Goal: Information Seeking & Learning: Understand process/instructions

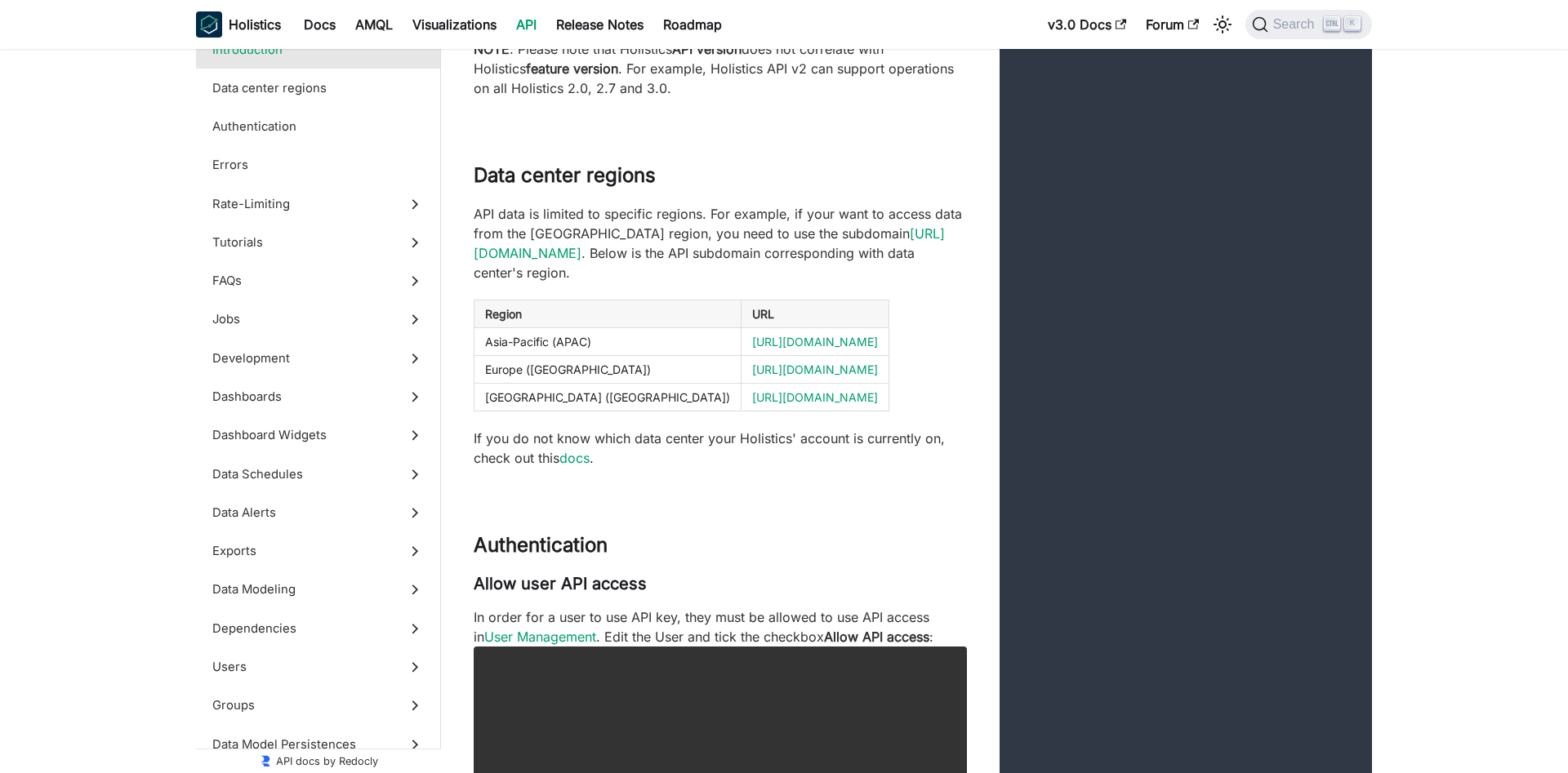
scroll to position [749, 0]
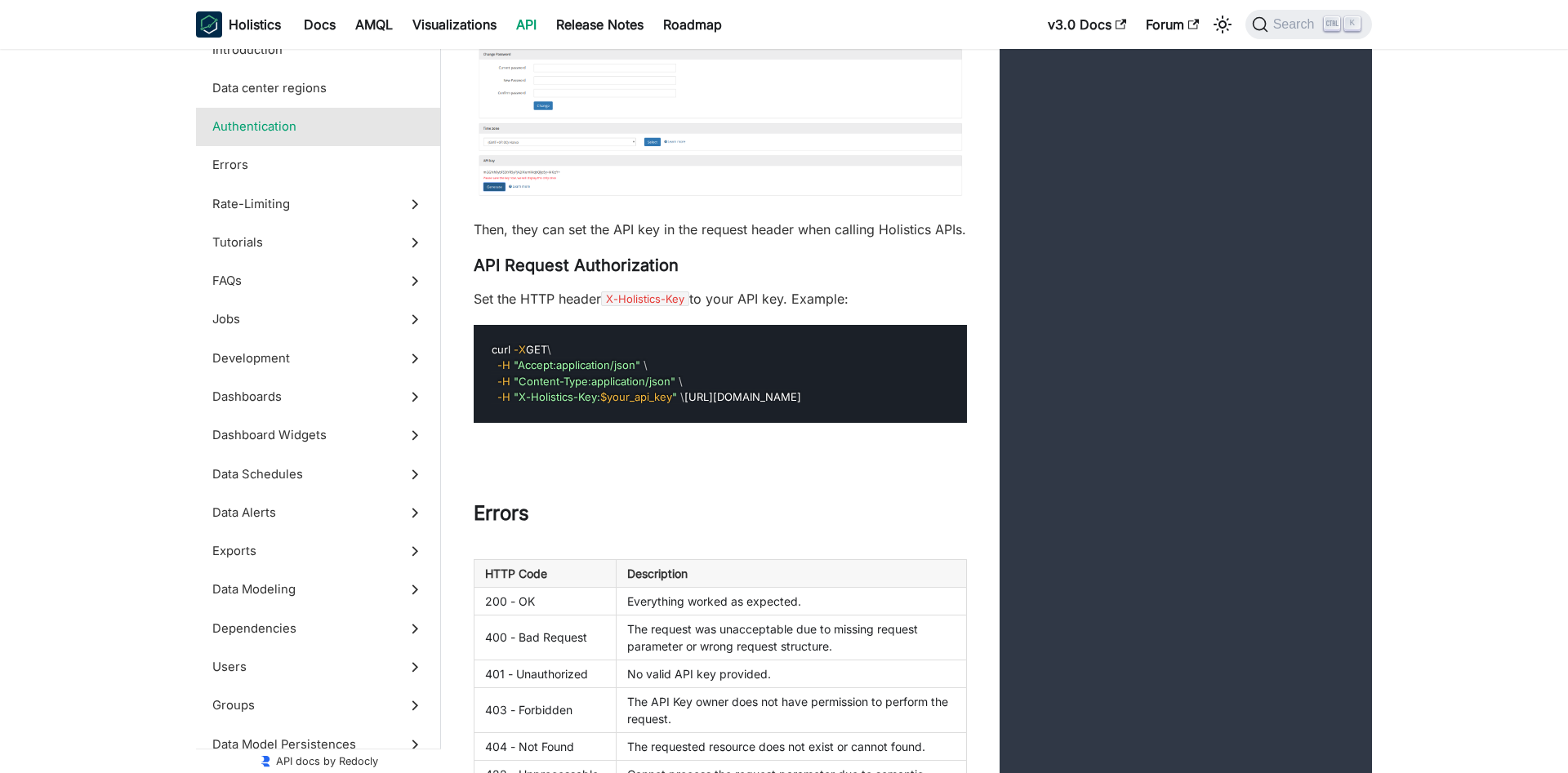
scroll to position [1498, 0]
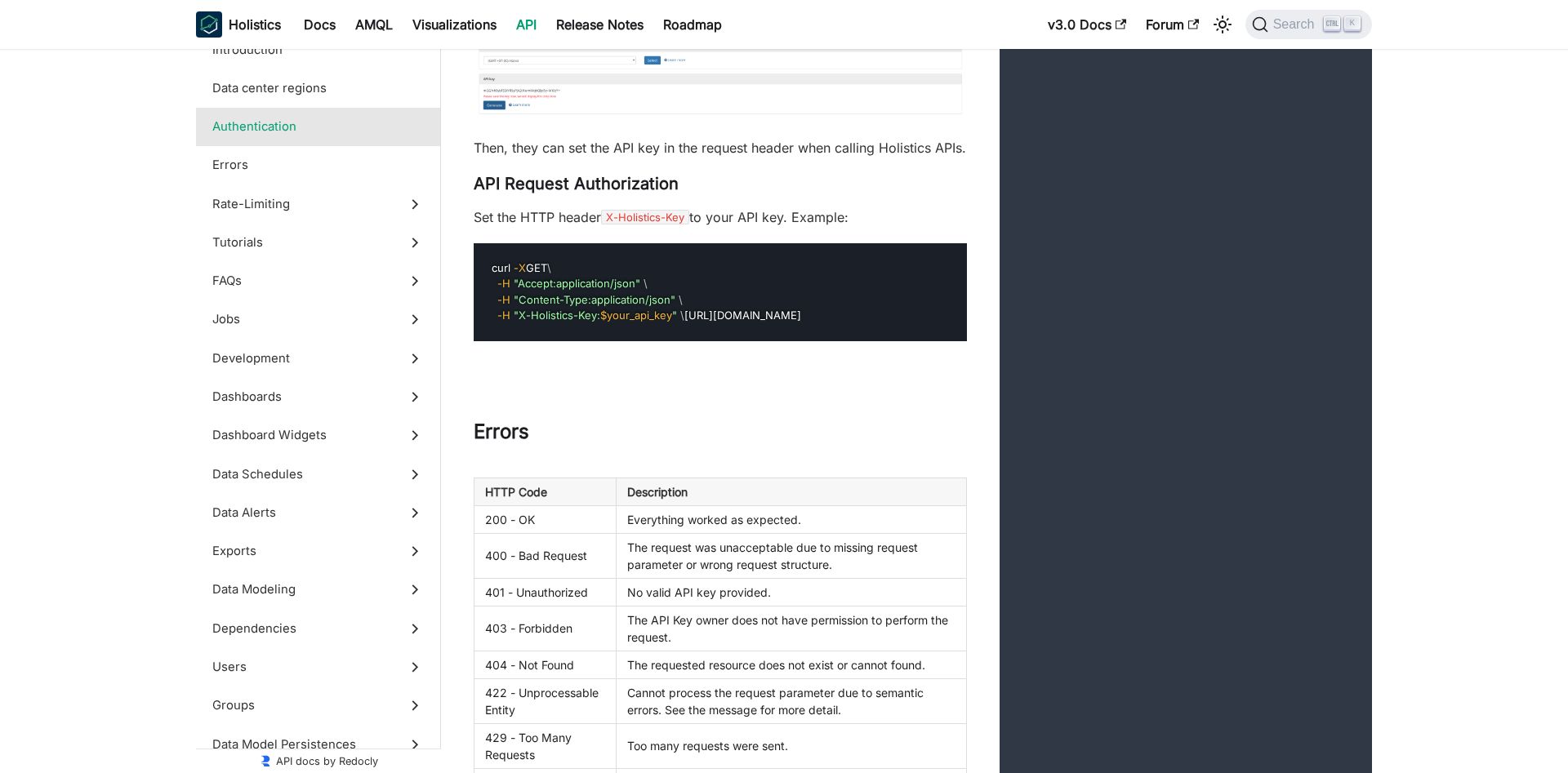
drag, startPoint x: 710, startPoint y: 360, endPoint x: 464, endPoint y: 295, distance: 254.4
click at [474, 295] on pre "curl -X GET \ -H "Accept:application/json" \ -H "Content-Type:application/json"…" at bounding box center [720, 292] width 493 height 98
copy code "curl -X GET \ -H "Accept:application/json" \ -H "Content-Type:application/json"…"
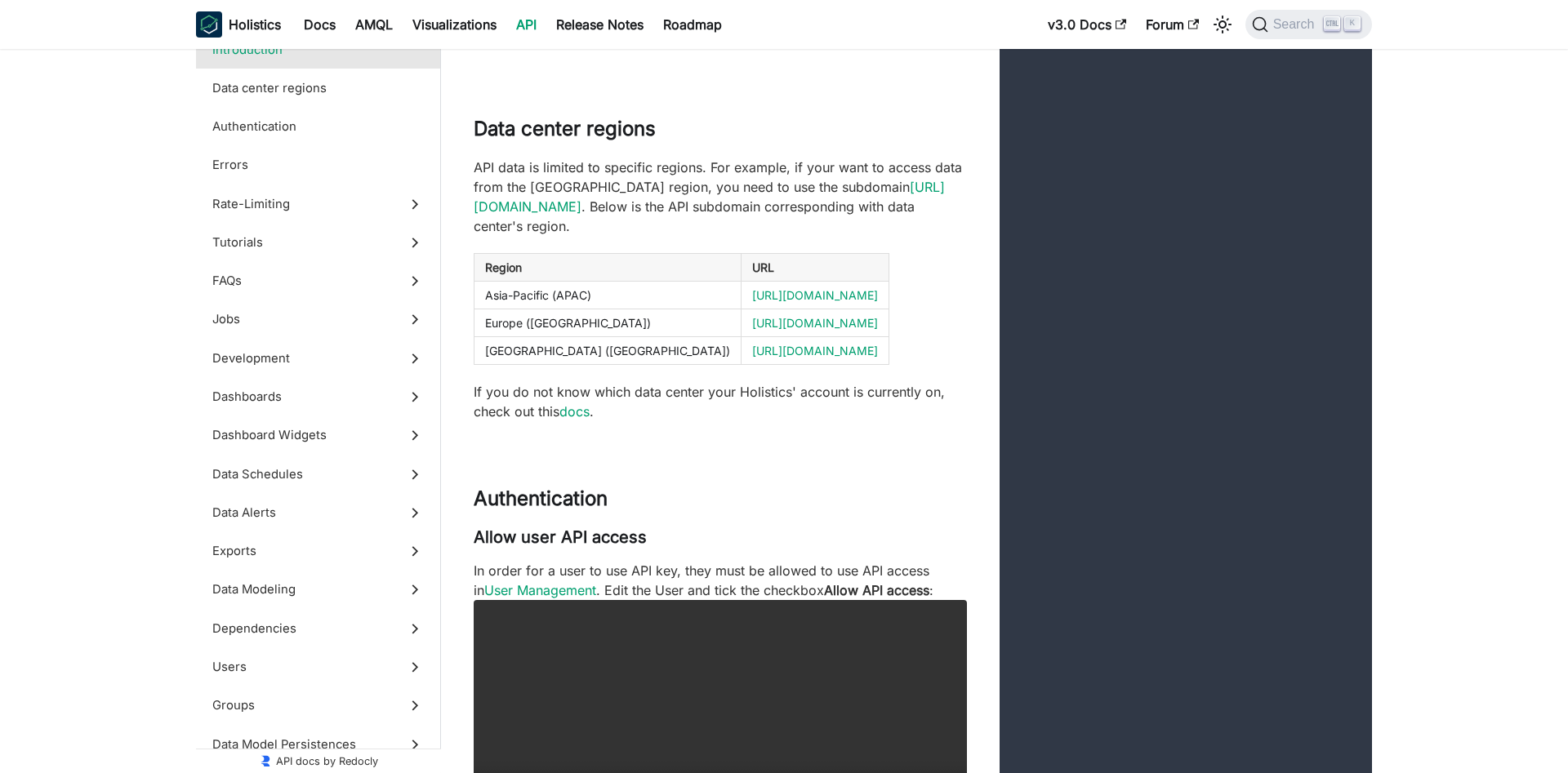
scroll to position [582, 0]
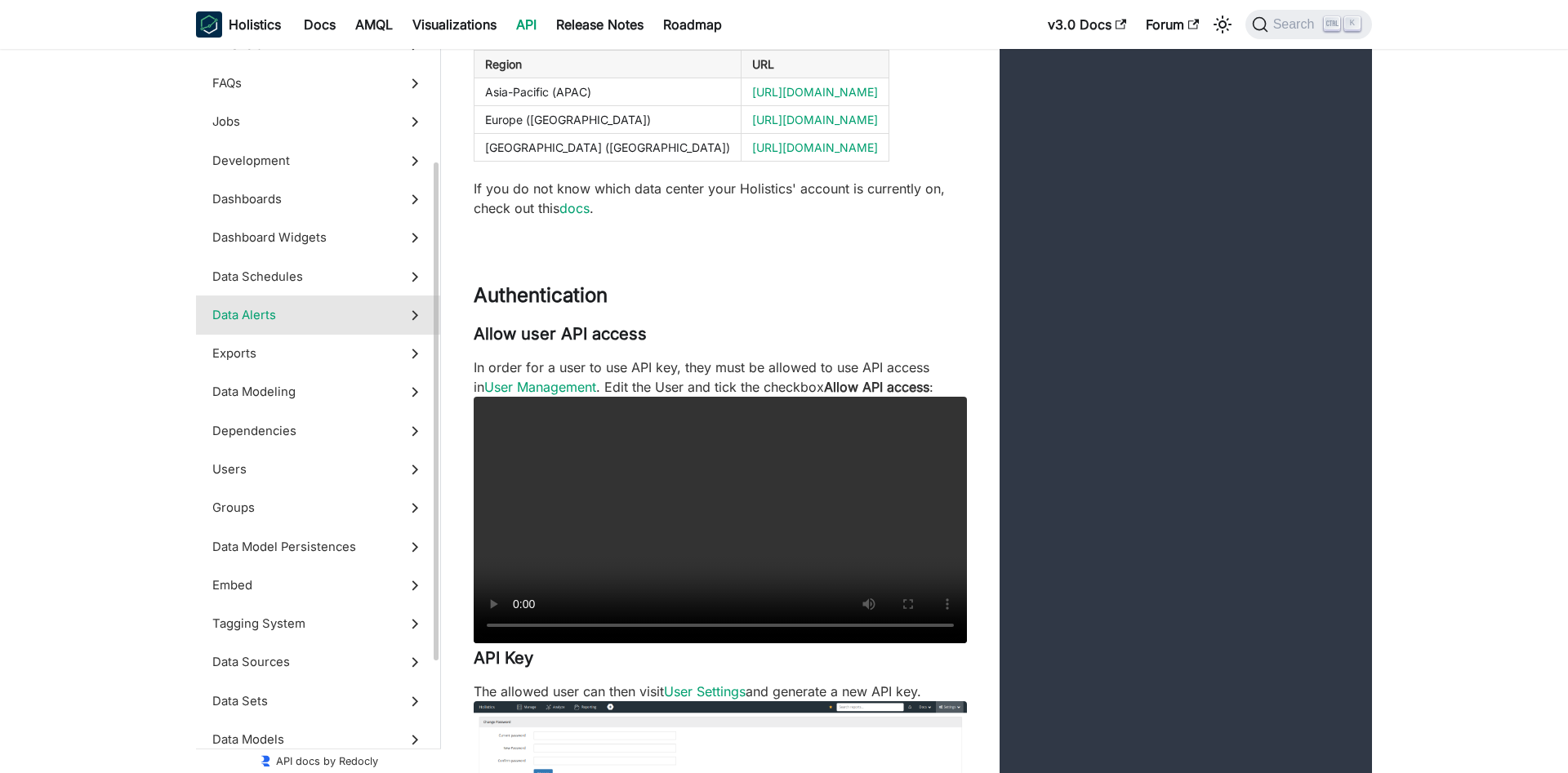
scroll to position [114, 0]
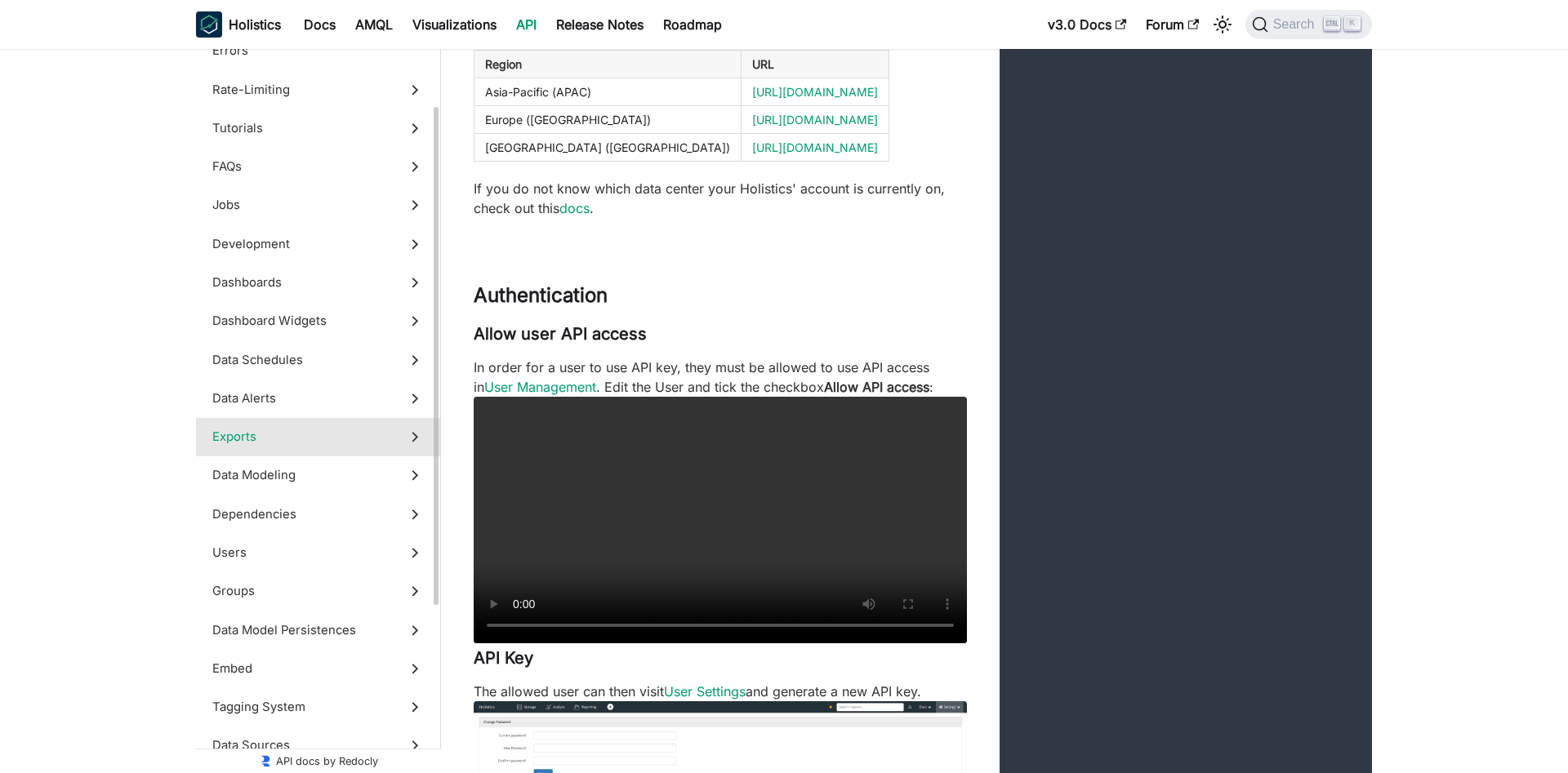
click at [421, 439] on icon at bounding box center [414, 436] width 18 height 18
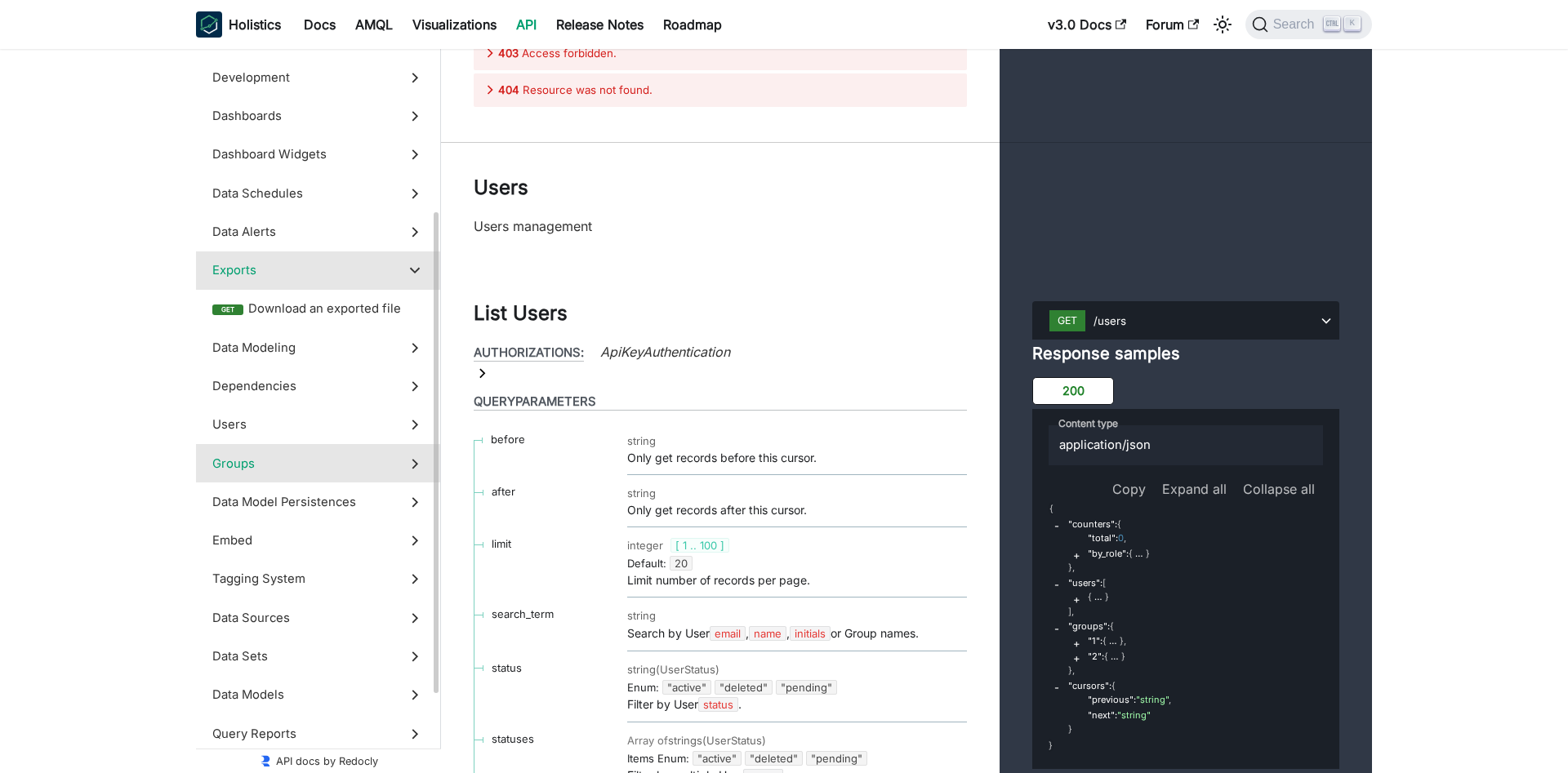
scroll to position [364, 0]
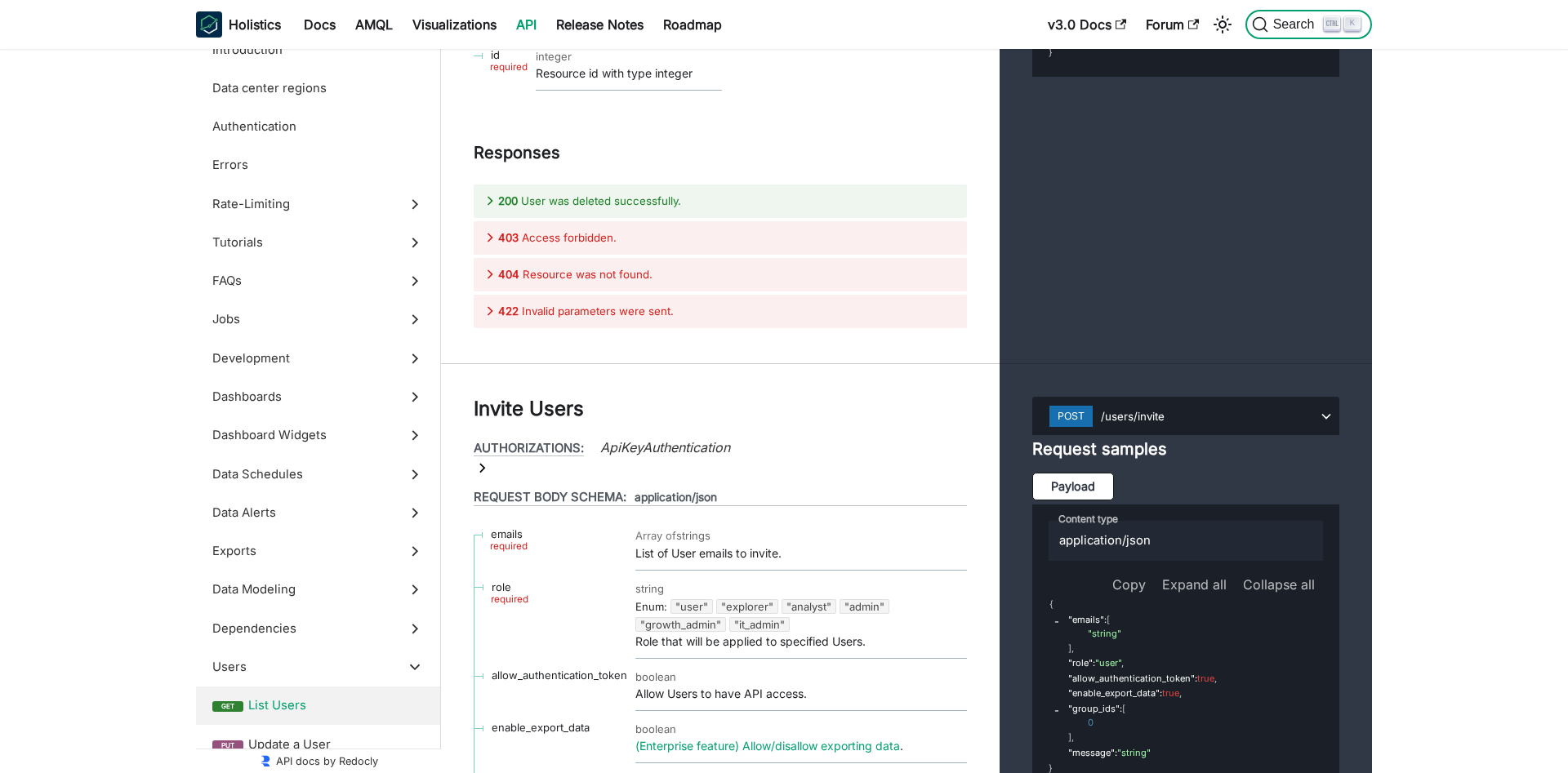
click at [1305, 28] on span "Search" at bounding box center [1296, 24] width 56 height 14
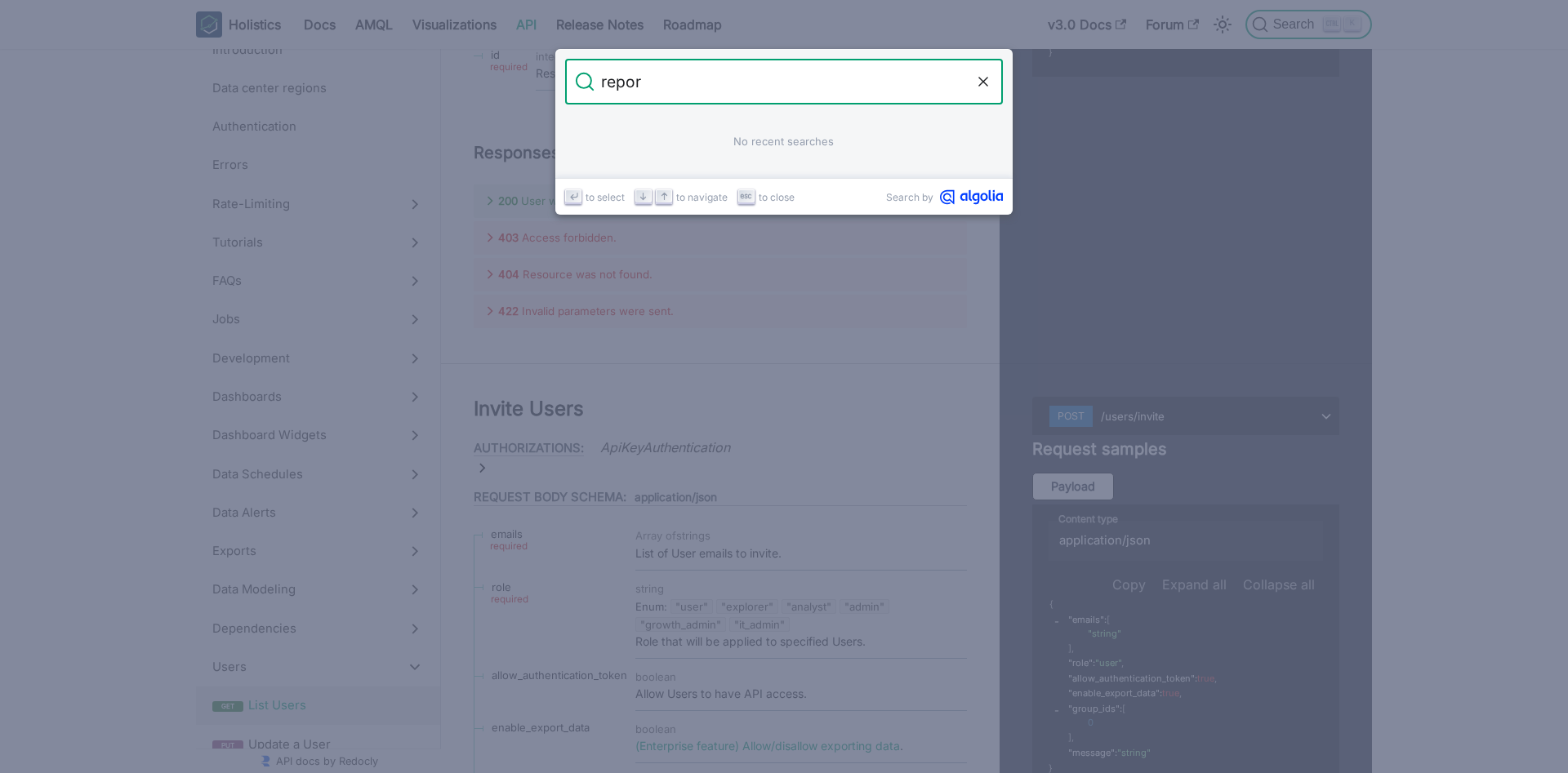
type input "report"
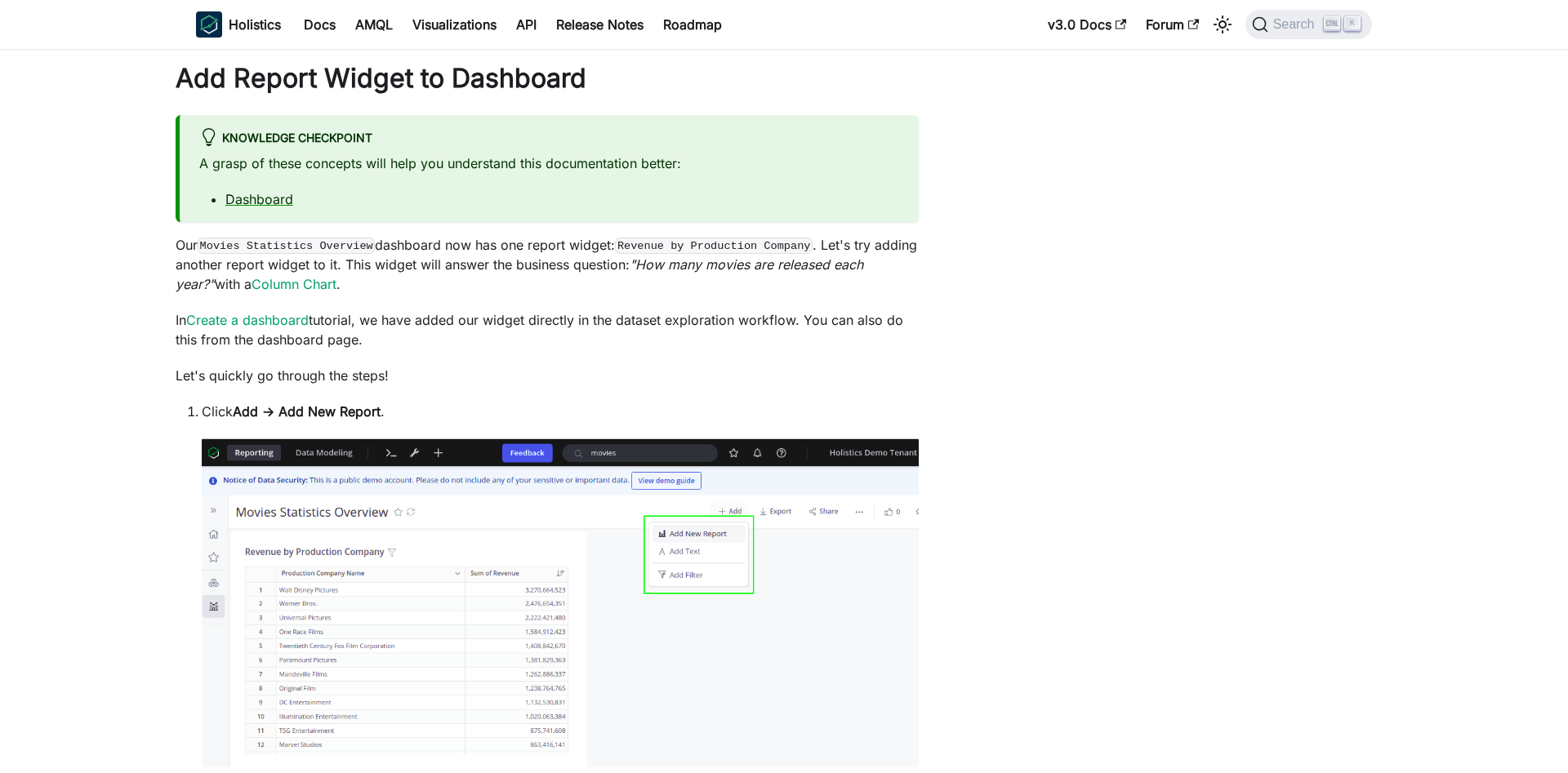
scroll to position [500, 0]
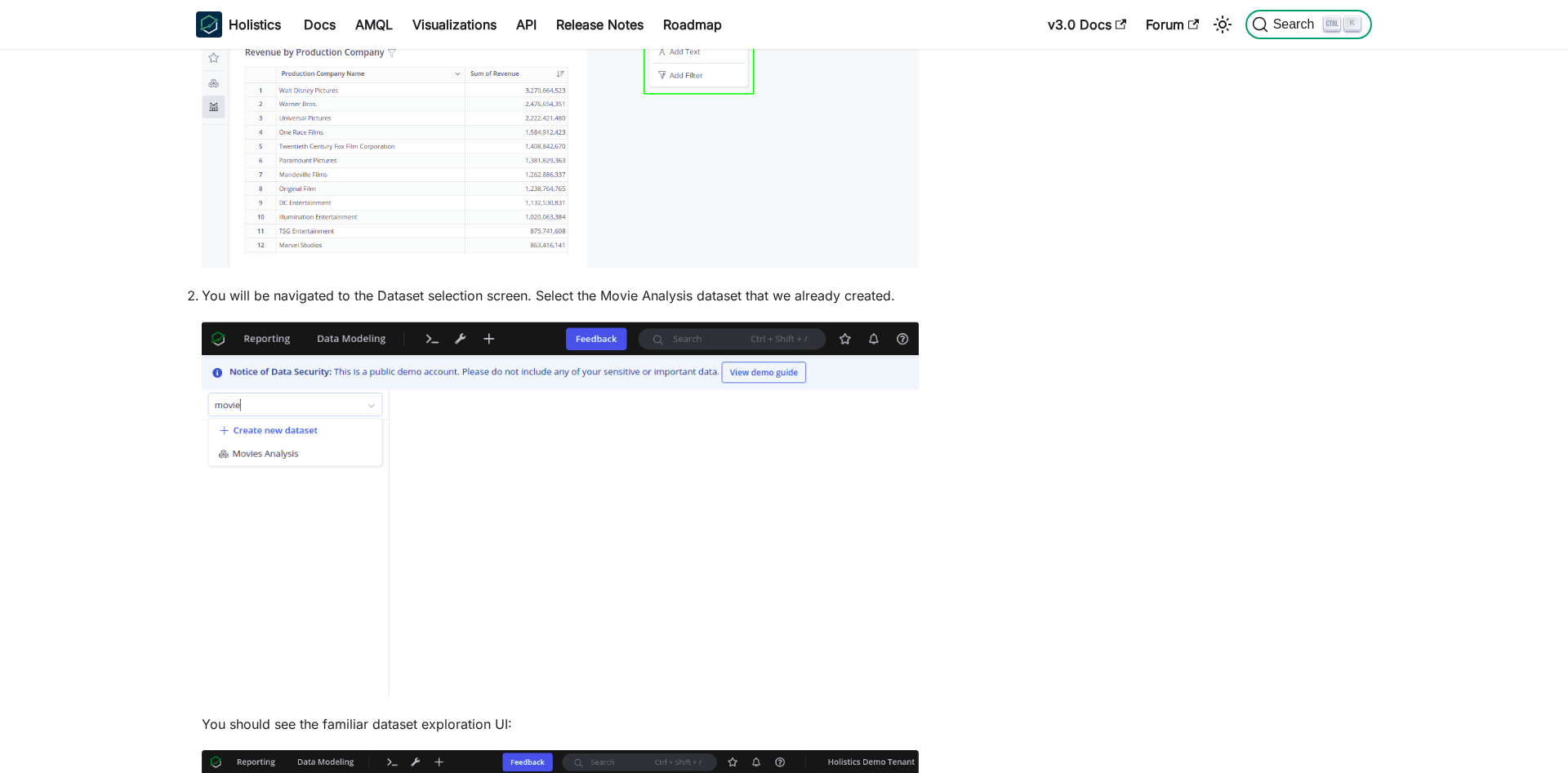
click at [1297, 10] on button "Search K" at bounding box center [1308, 25] width 127 height 30
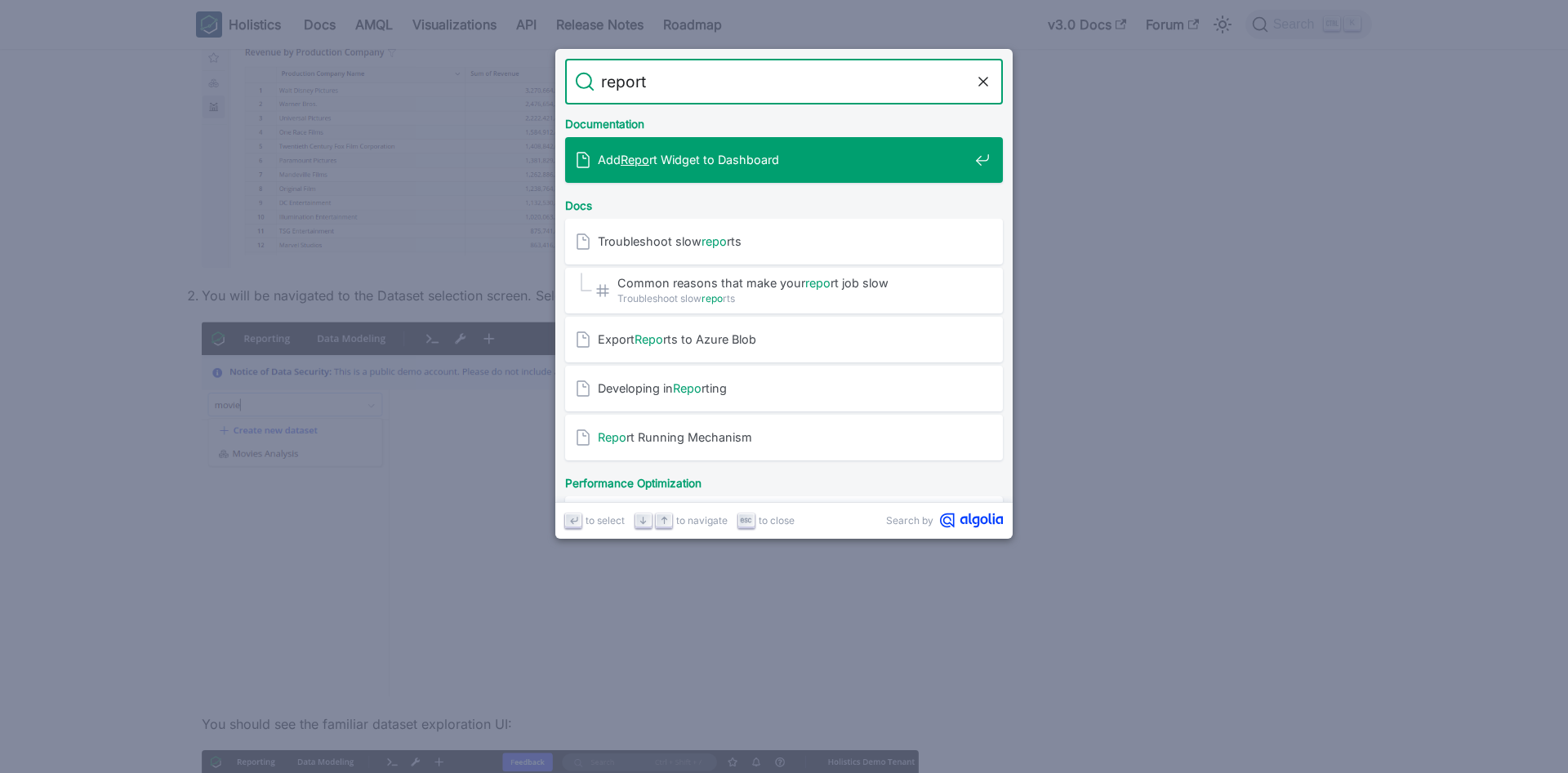
type input "reports"
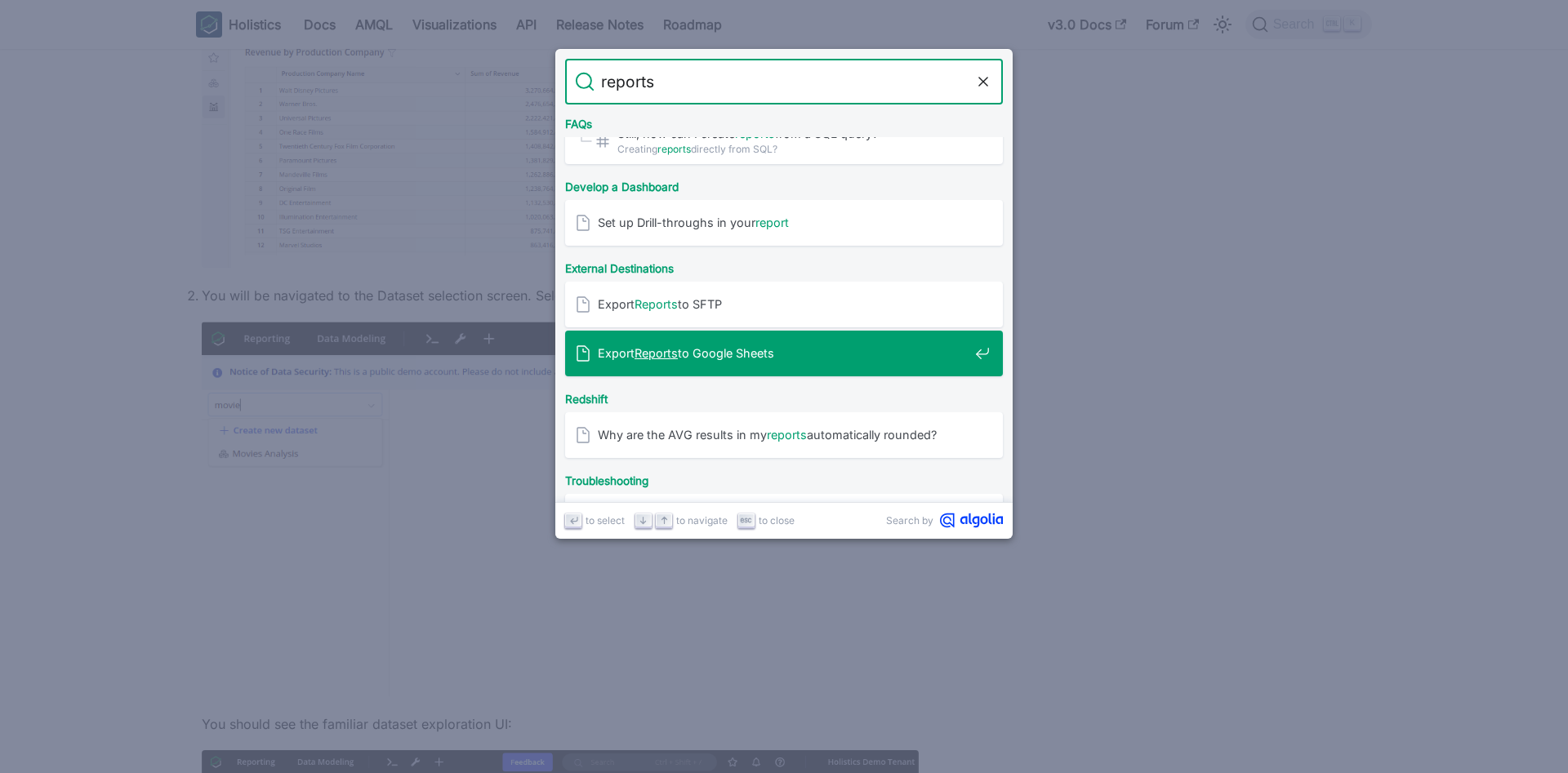
scroll to position [587, 0]
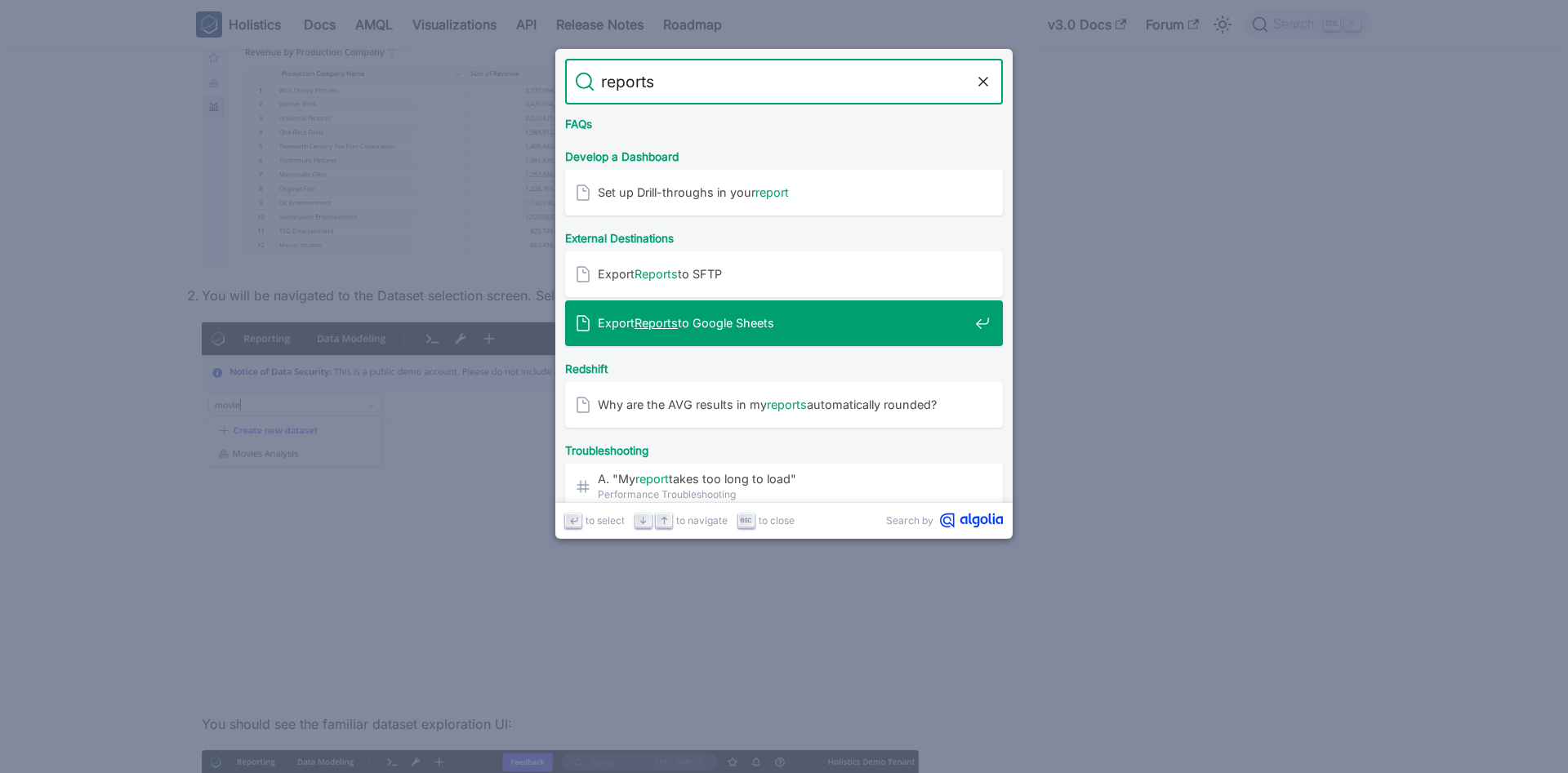
click at [787, 346] on li "Export Reports to Google Sheets" at bounding box center [784, 325] width 438 height 49
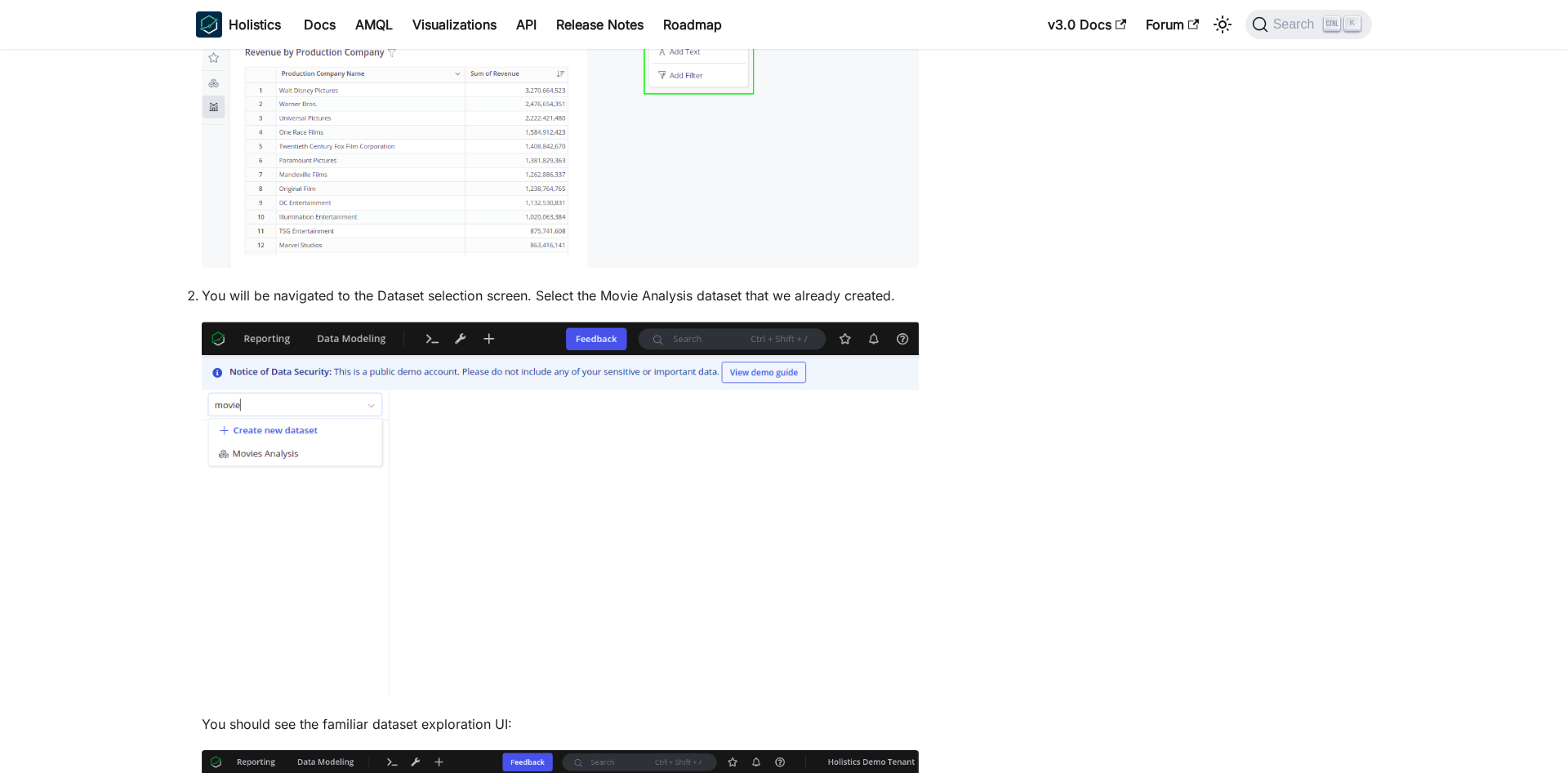
click at [563, 475] on img at bounding box center [560, 509] width 717 height 375
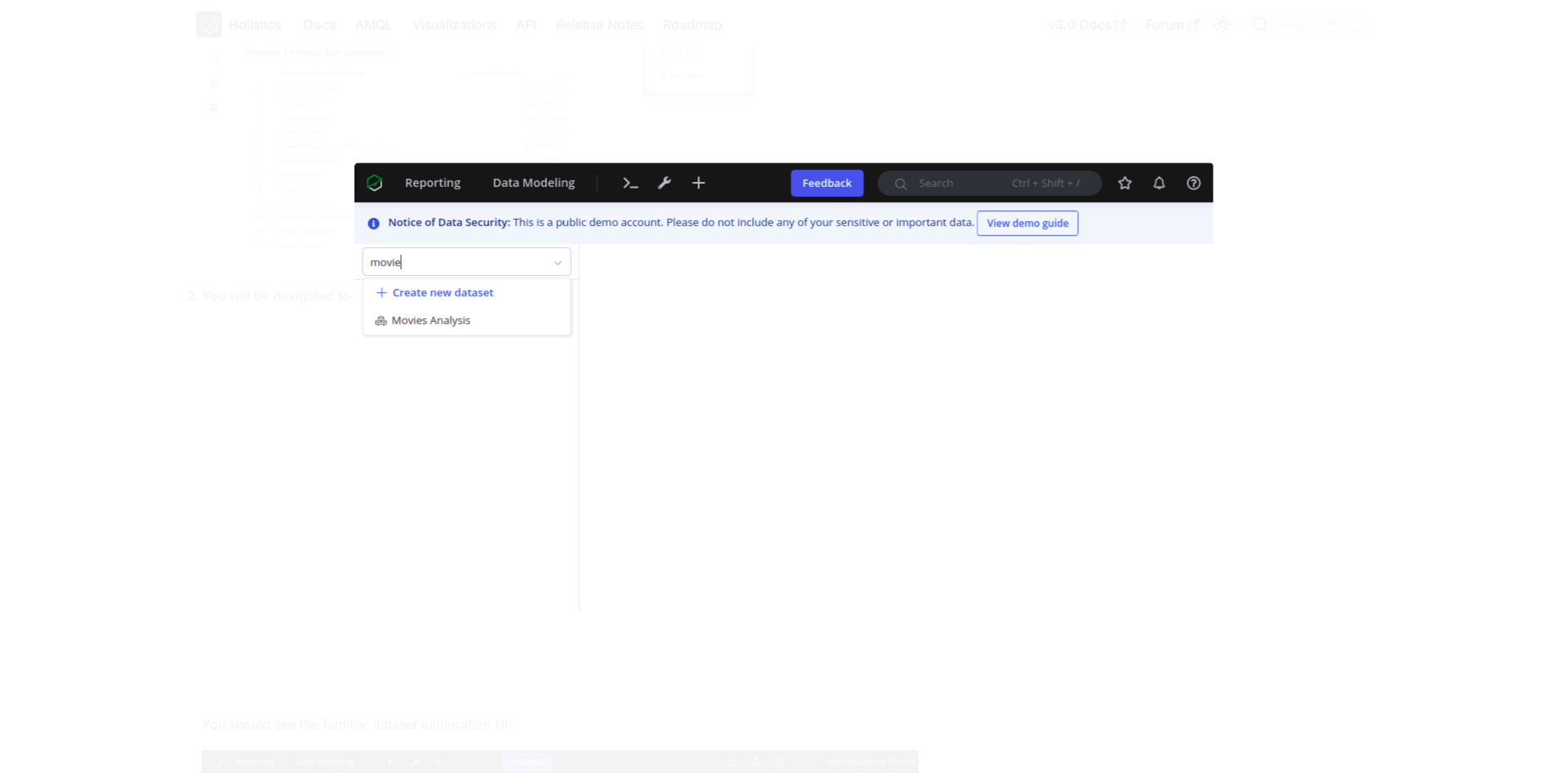
click at [663, 444] on img at bounding box center [784, 386] width 859 height 448
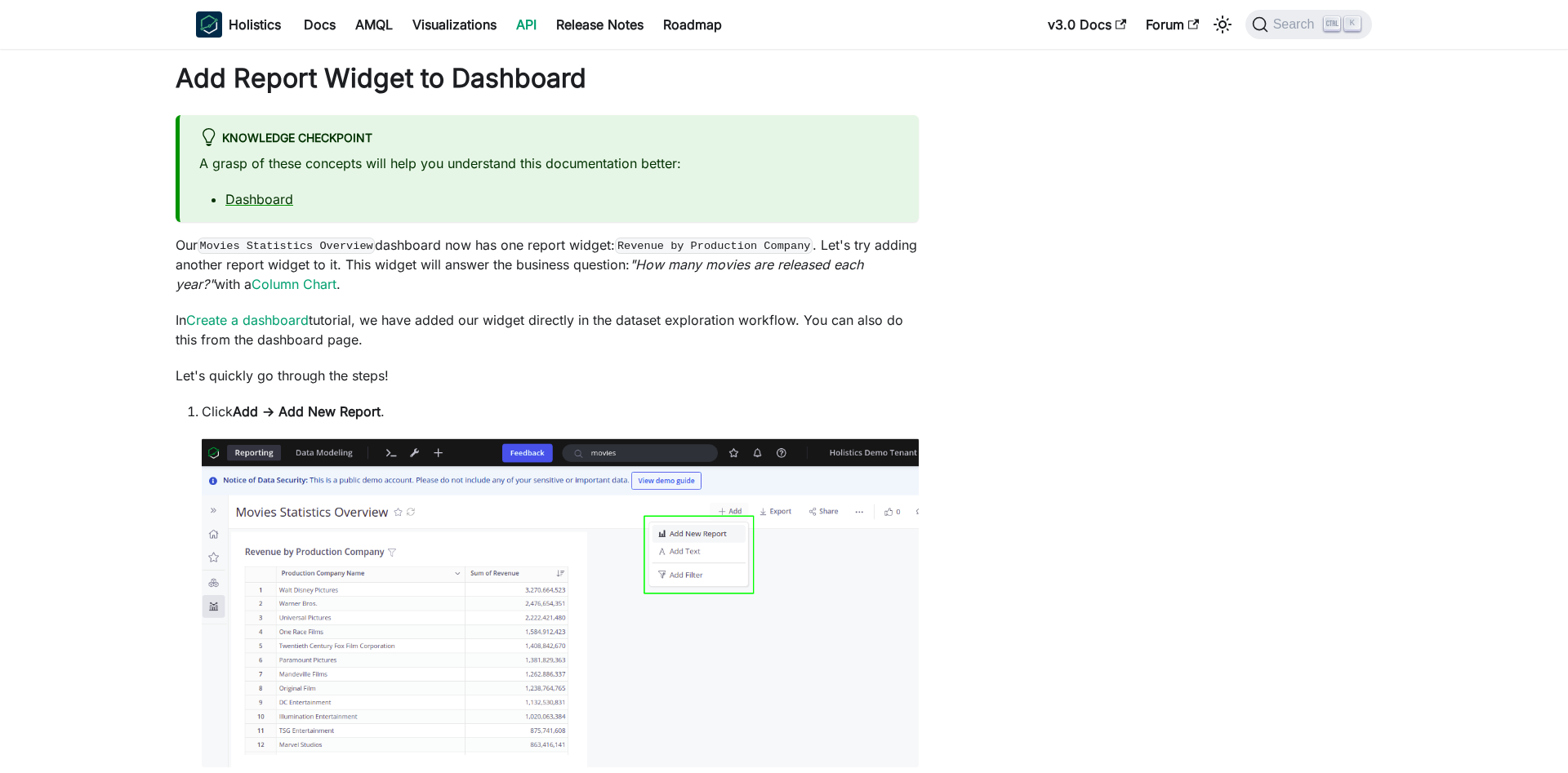
click at [540, 25] on link "API" at bounding box center [526, 24] width 40 height 26
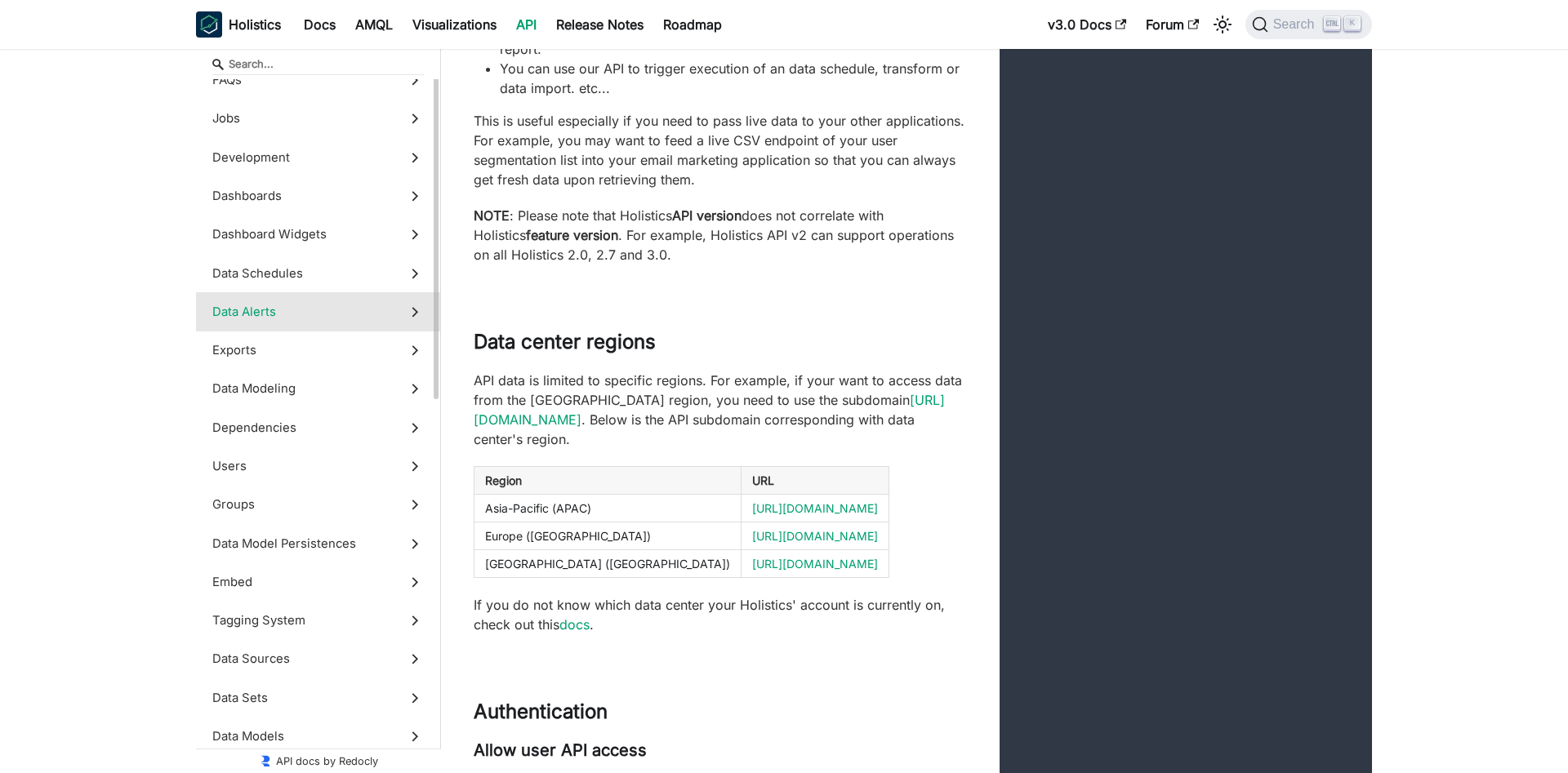
scroll to position [83, 0]
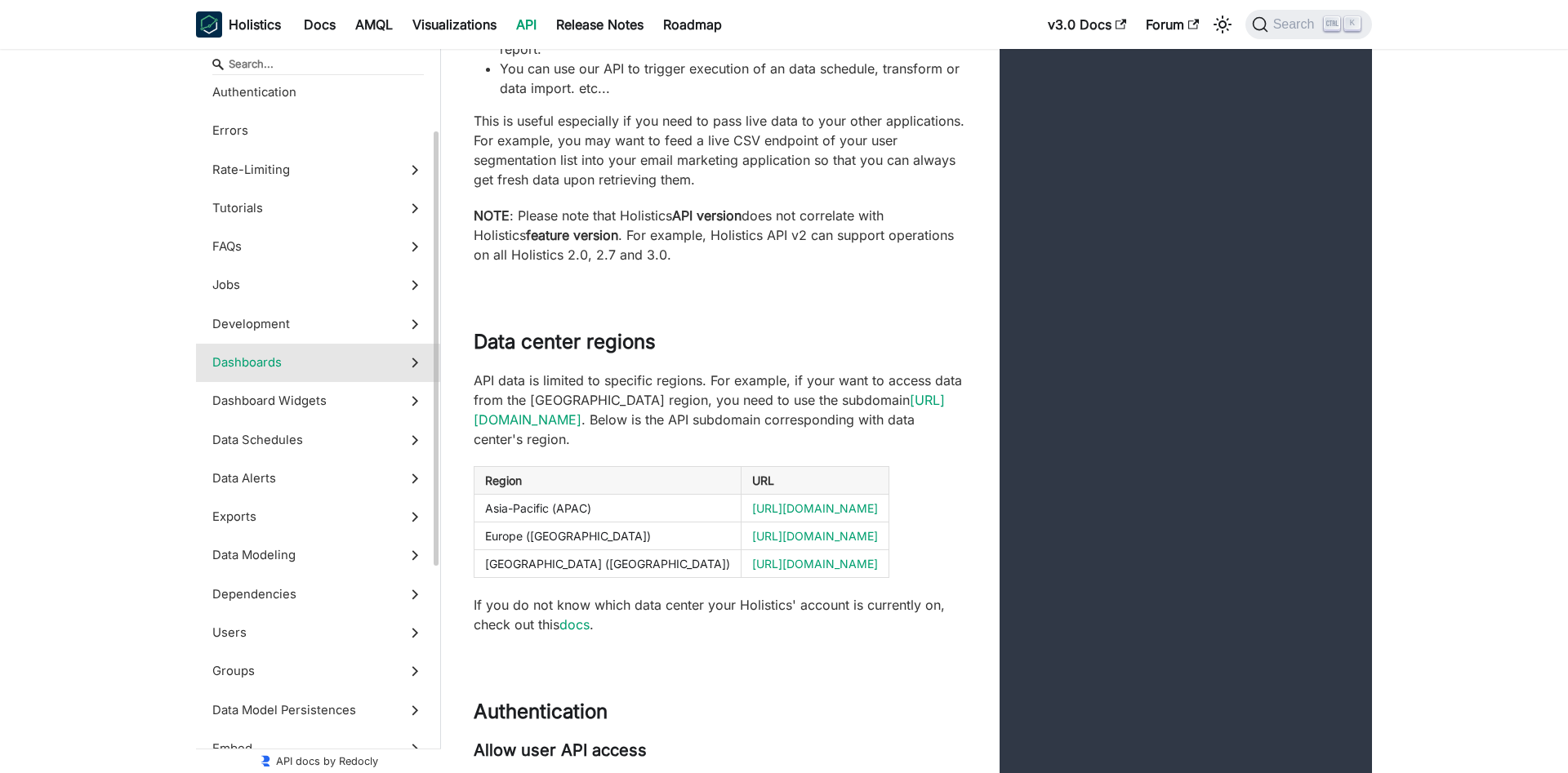
click at [414, 366] on polygon at bounding box center [415, 363] width 7 height 10
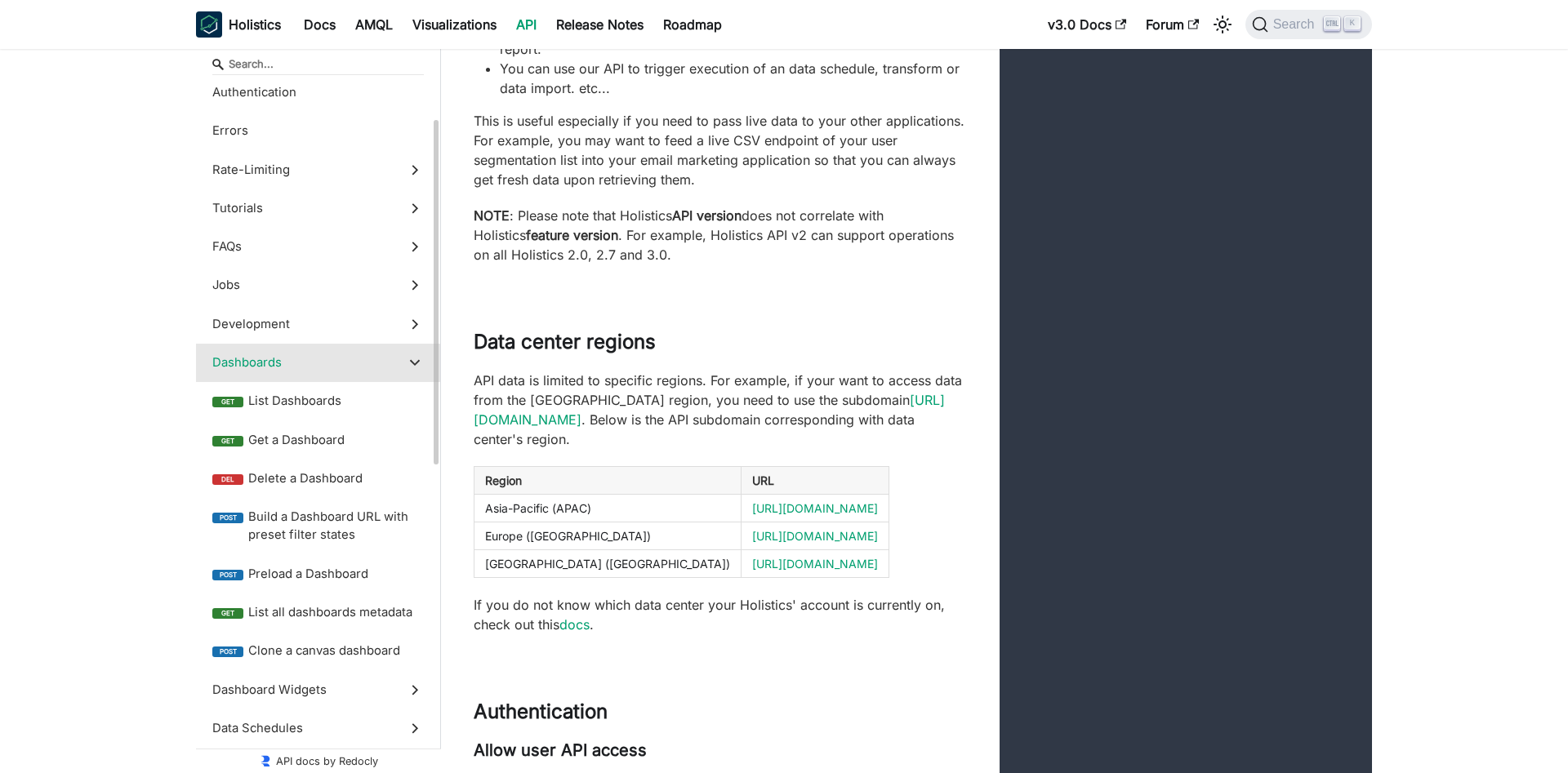
scroll to position [29835, 0]
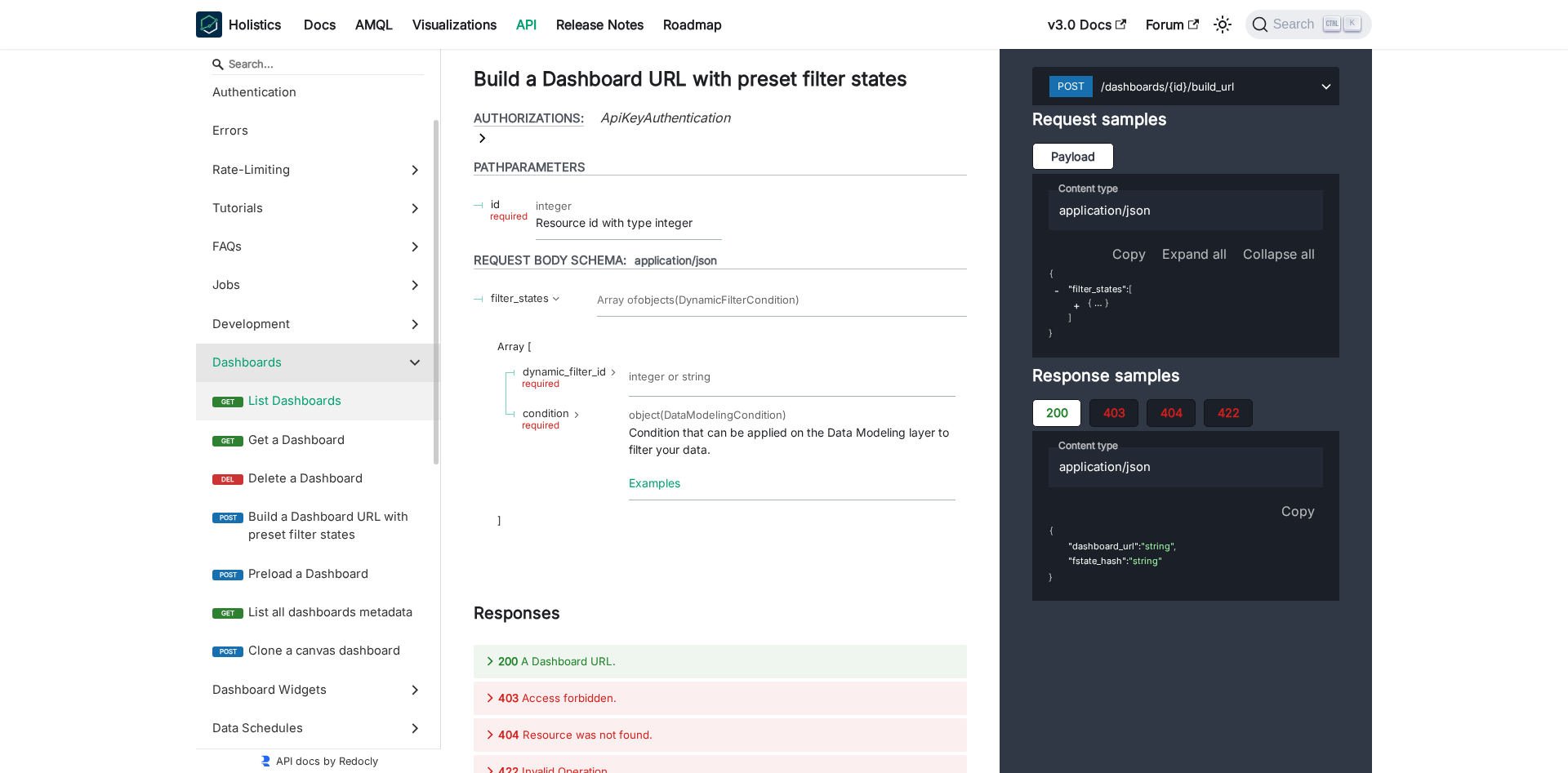
click at [335, 404] on span "List Dashboards" at bounding box center [336, 400] width 175 height 18
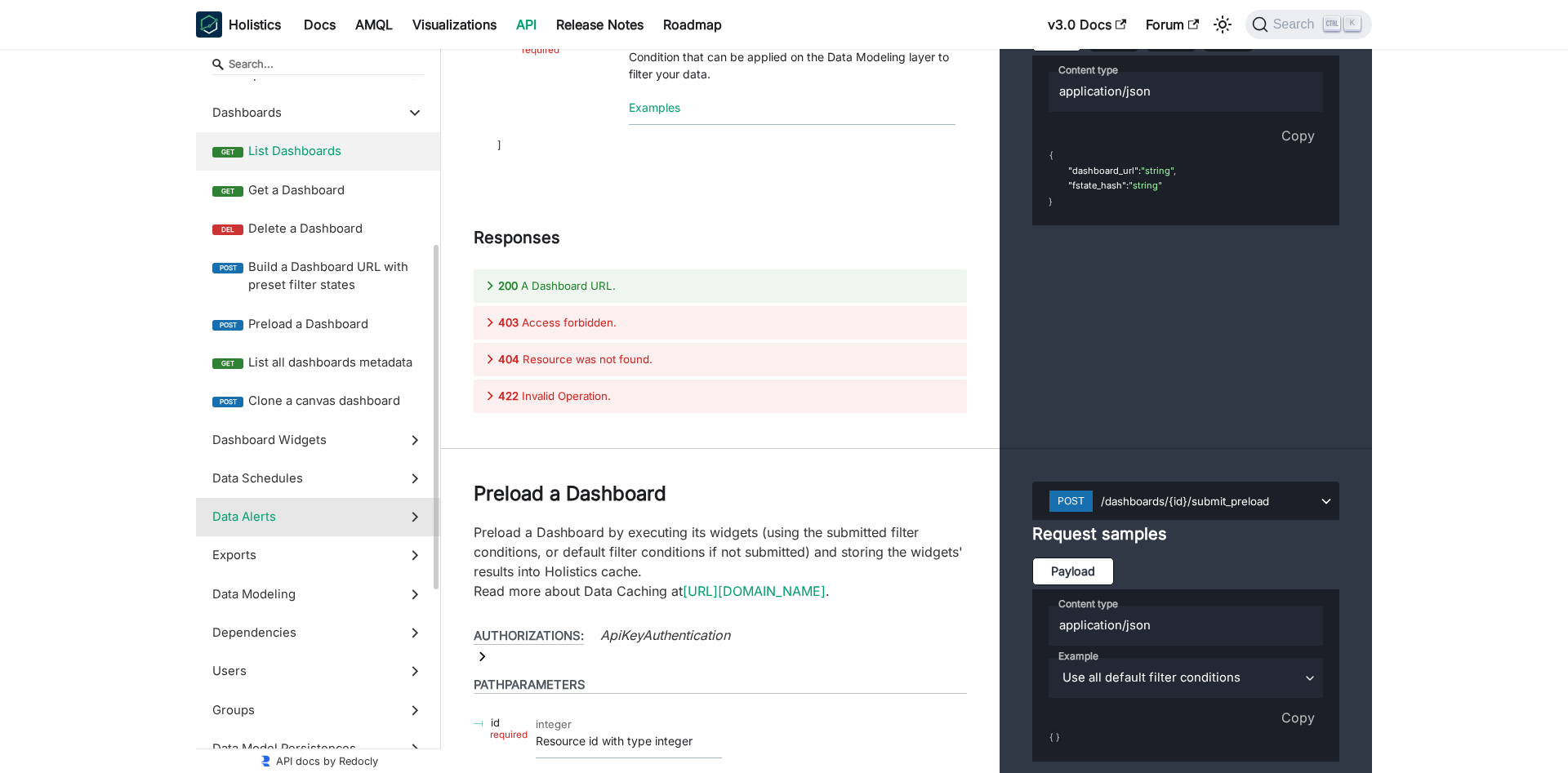
scroll to position [416, 0]
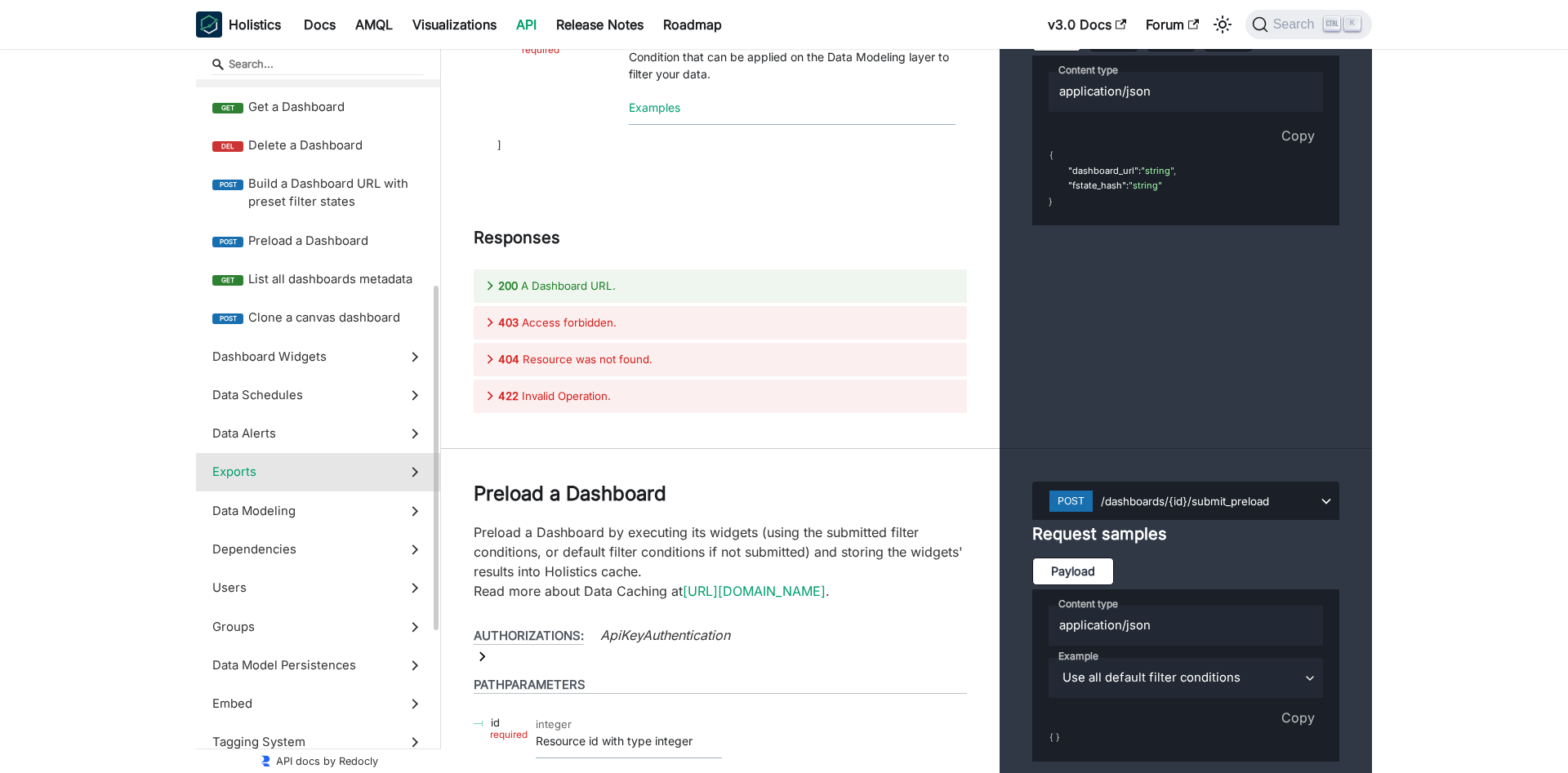
click at [413, 480] on icon at bounding box center [414, 472] width 18 height 18
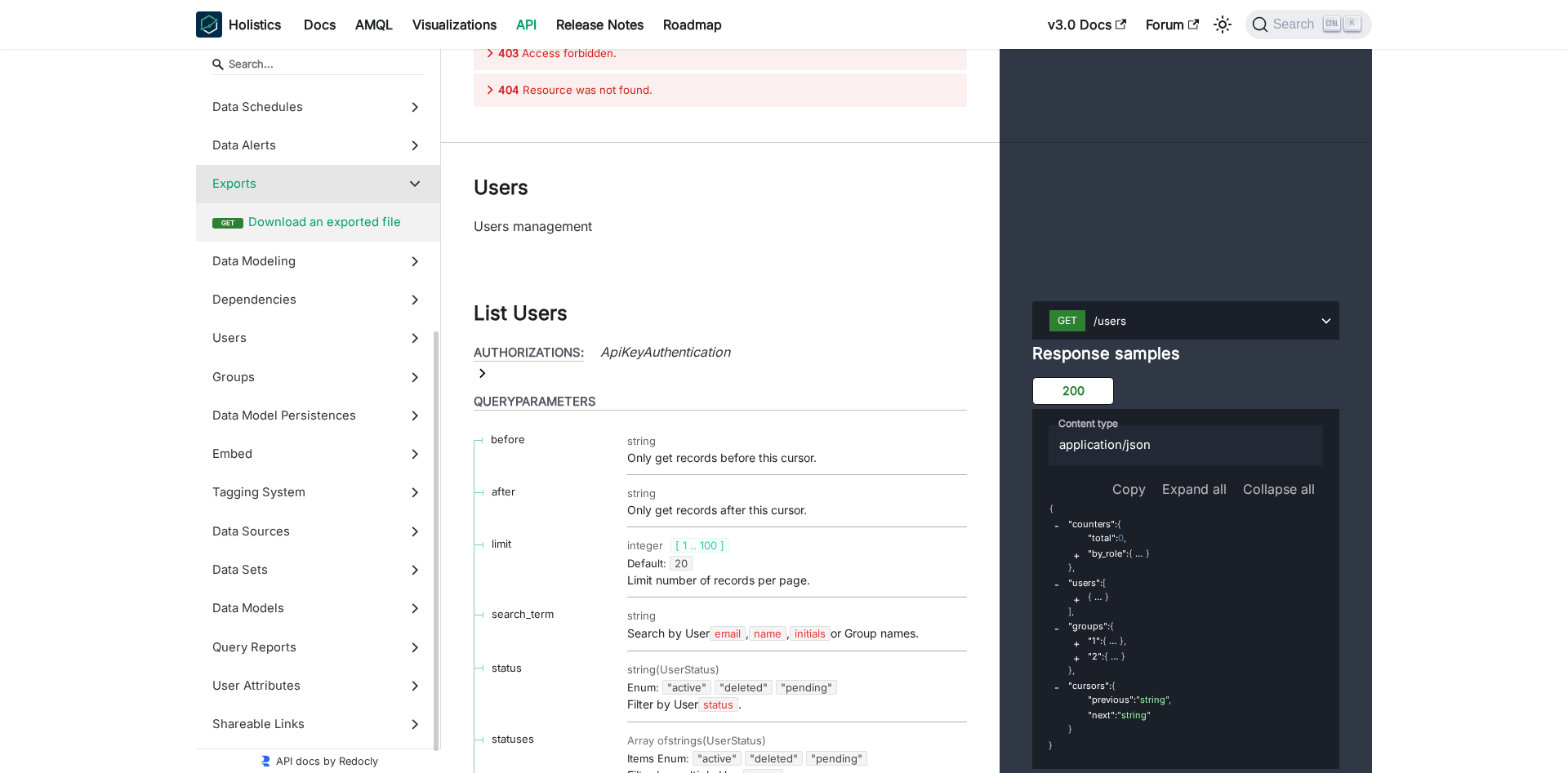
click at [354, 232] on label "get Download an exported file" at bounding box center [318, 222] width 244 height 38
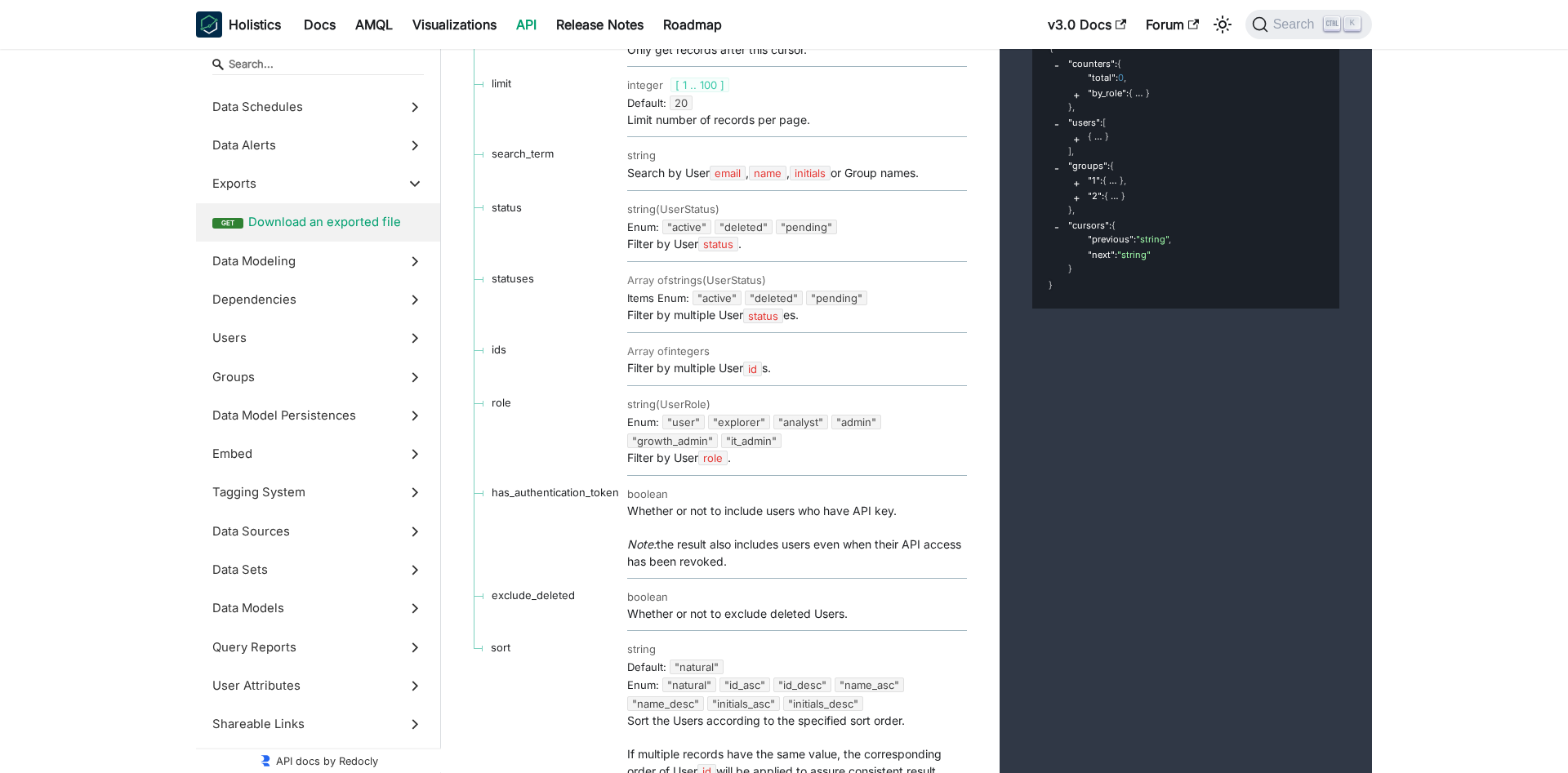
scroll to position [46280, 0]
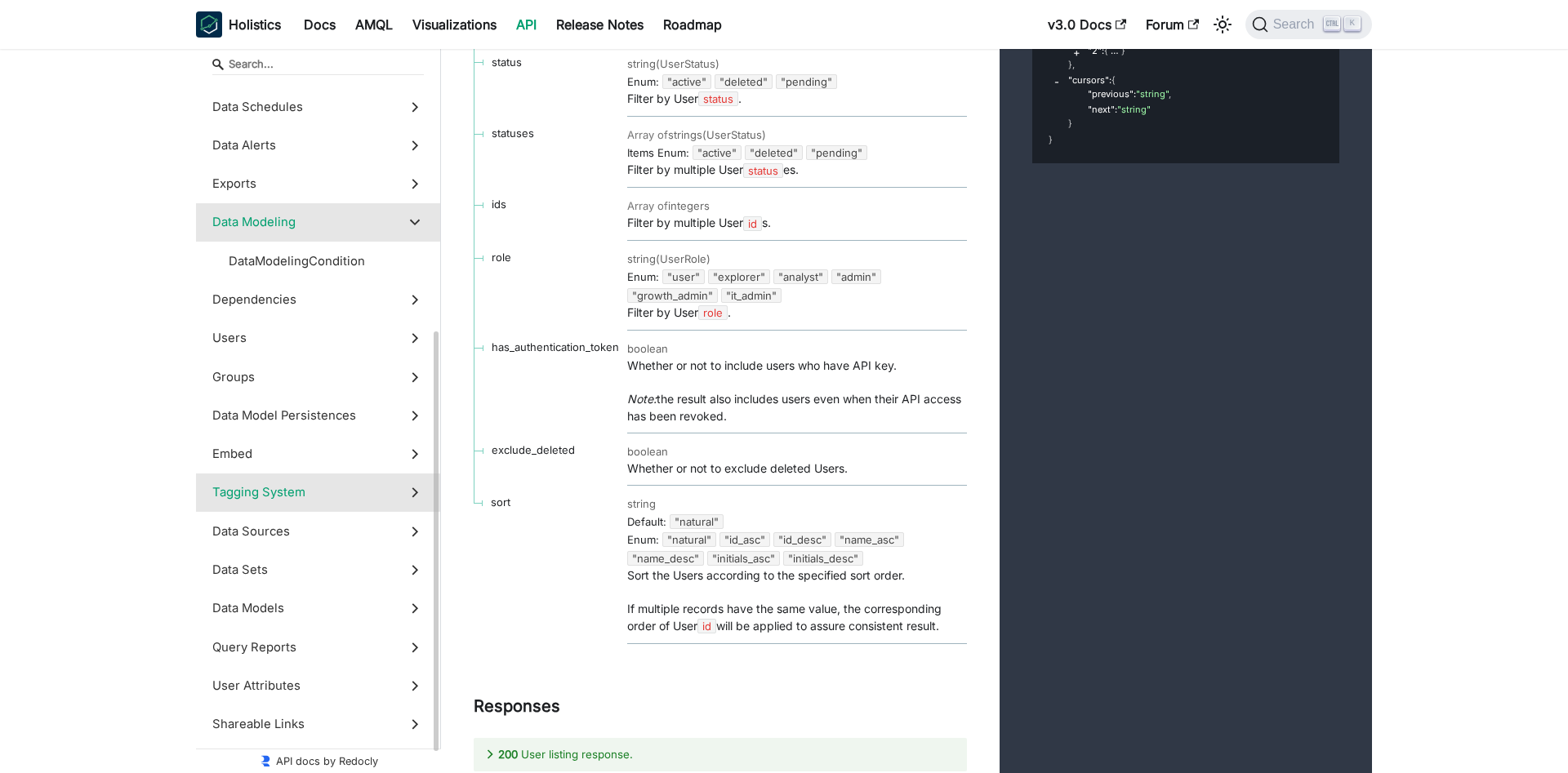
scroll to position [452, 0]
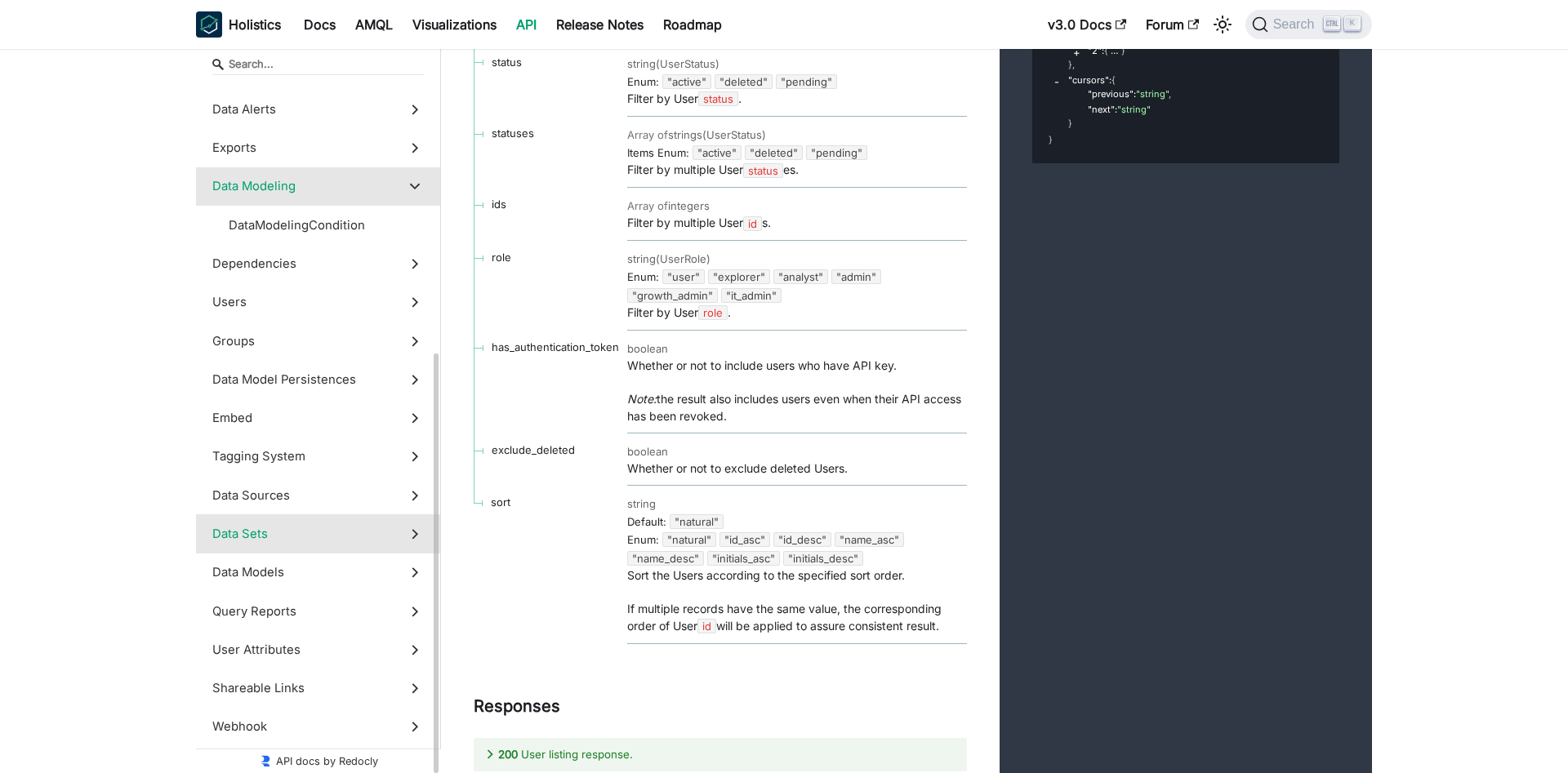
click at [421, 532] on icon at bounding box center [414, 533] width 18 height 18
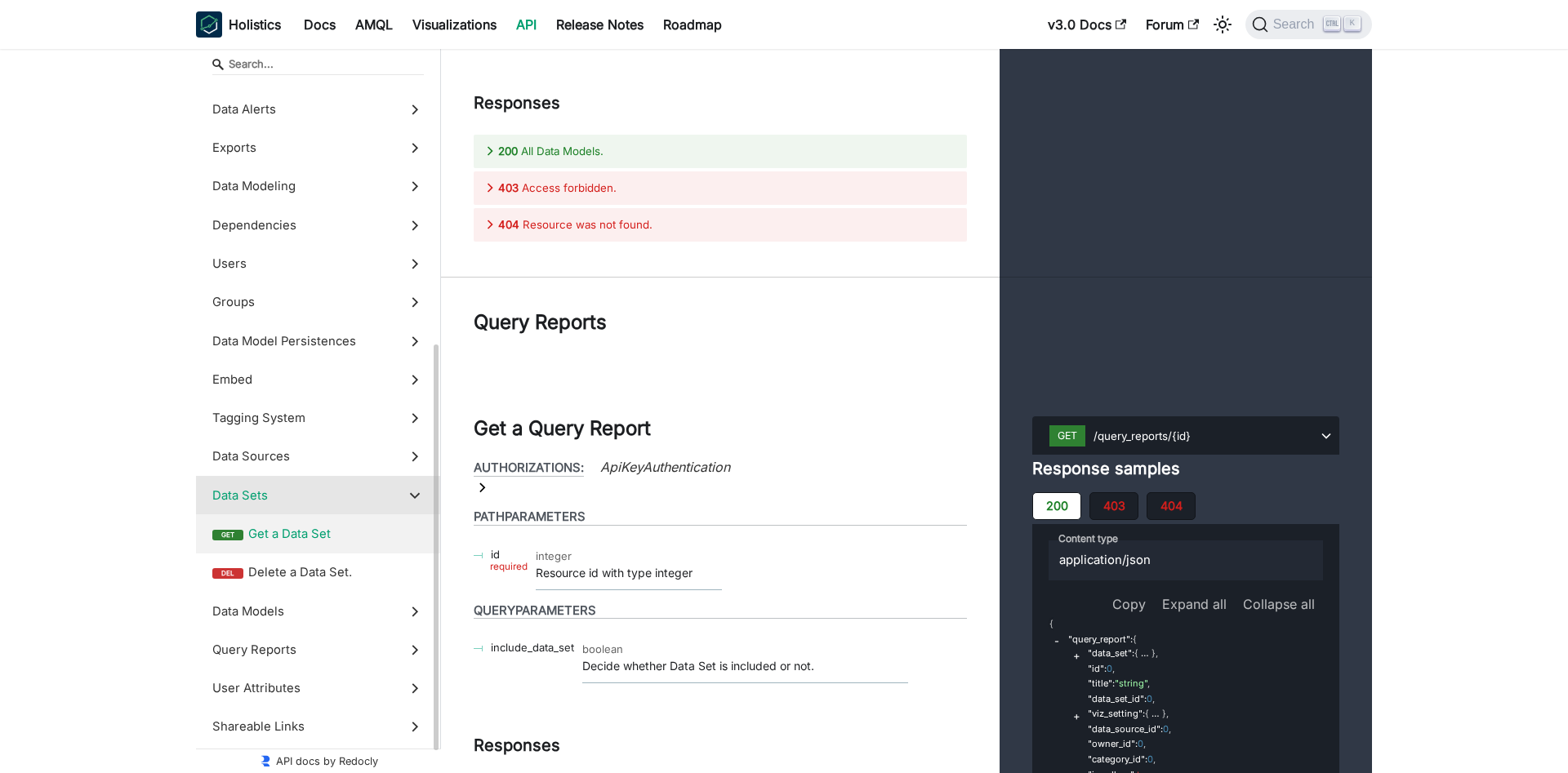
click at [353, 538] on span "Get a Data Set" at bounding box center [336, 533] width 175 height 18
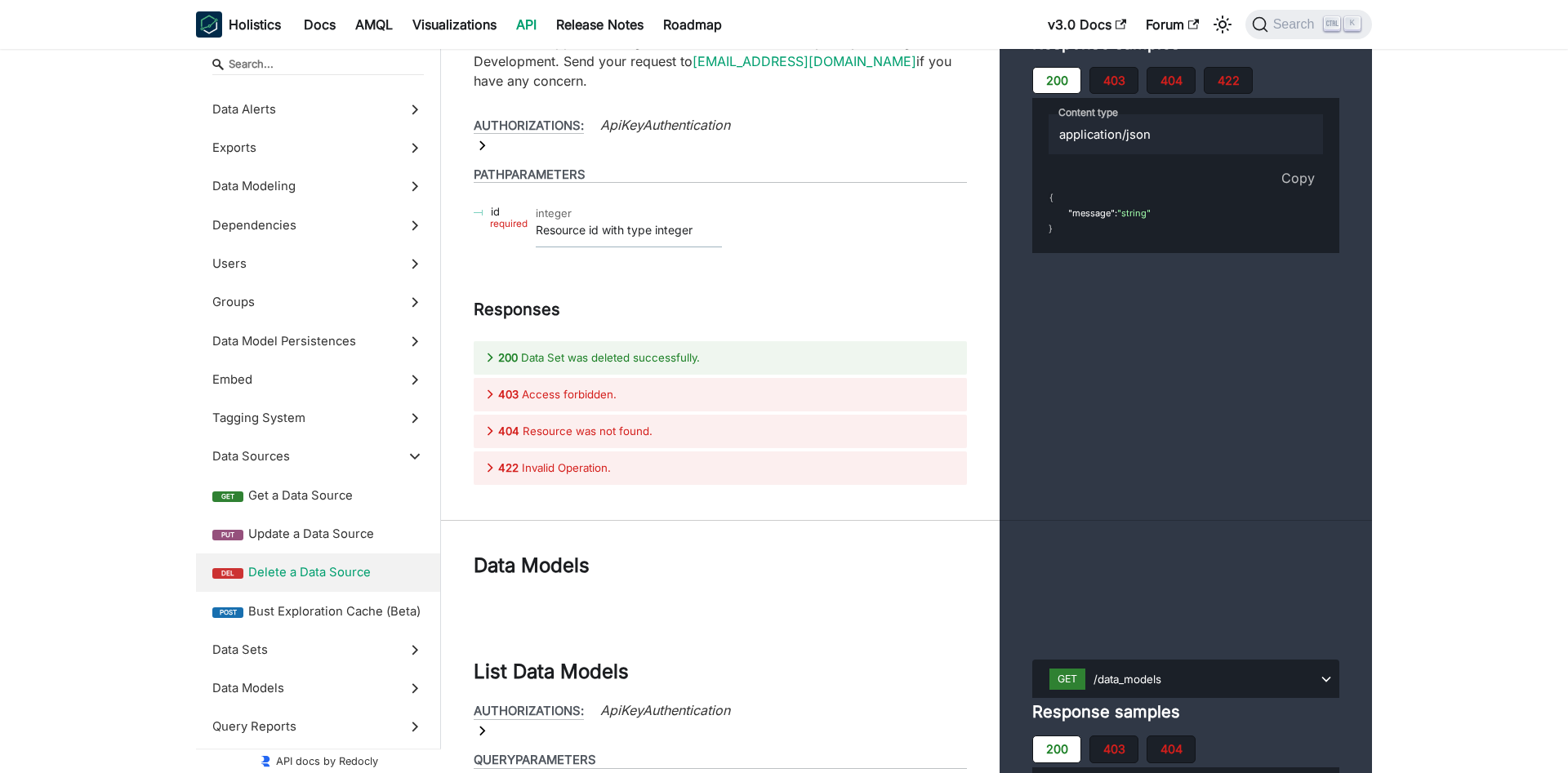
scroll to position [62452, 0]
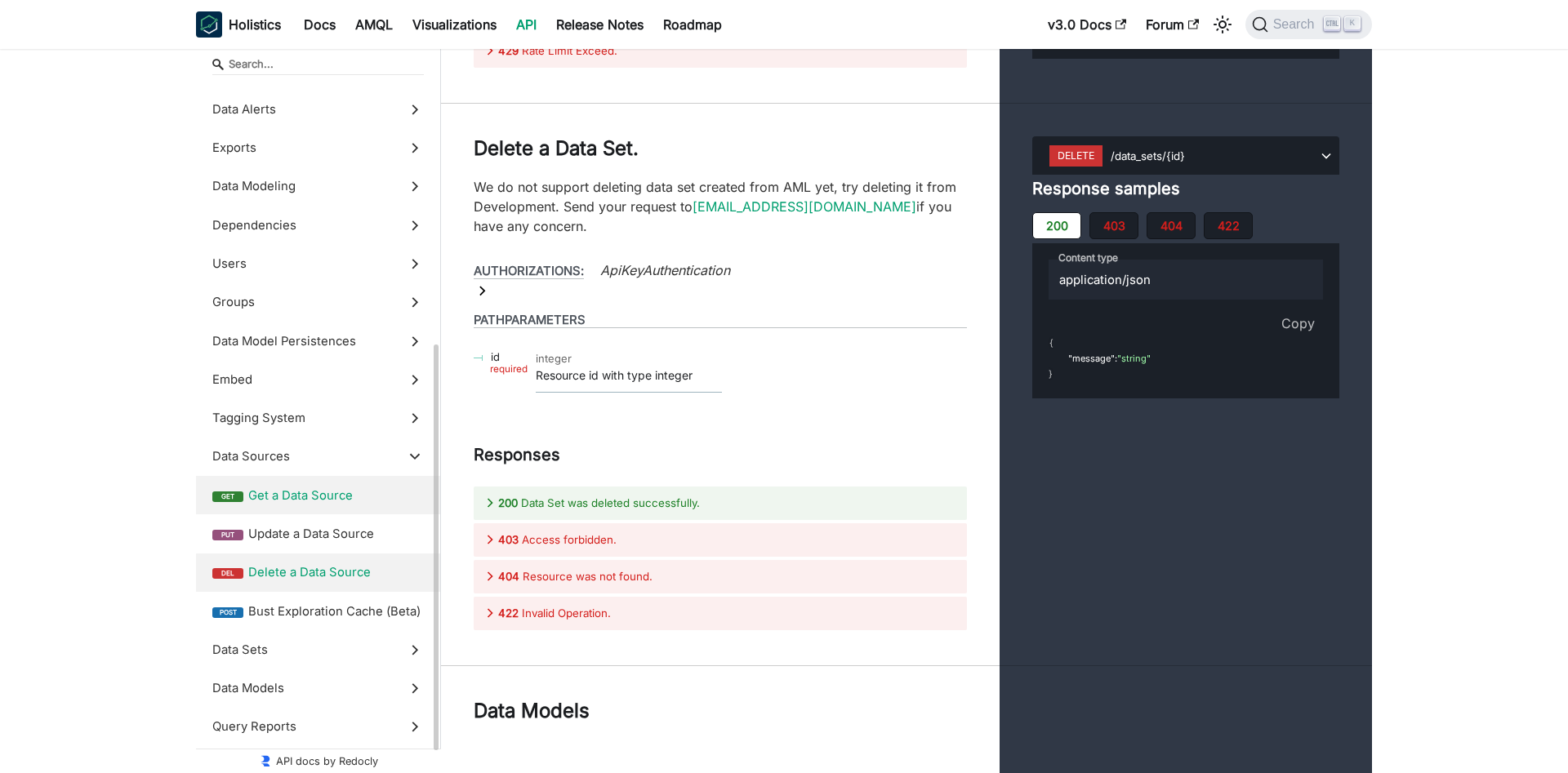
click at [279, 491] on span "Get a Data Source" at bounding box center [336, 495] width 175 height 18
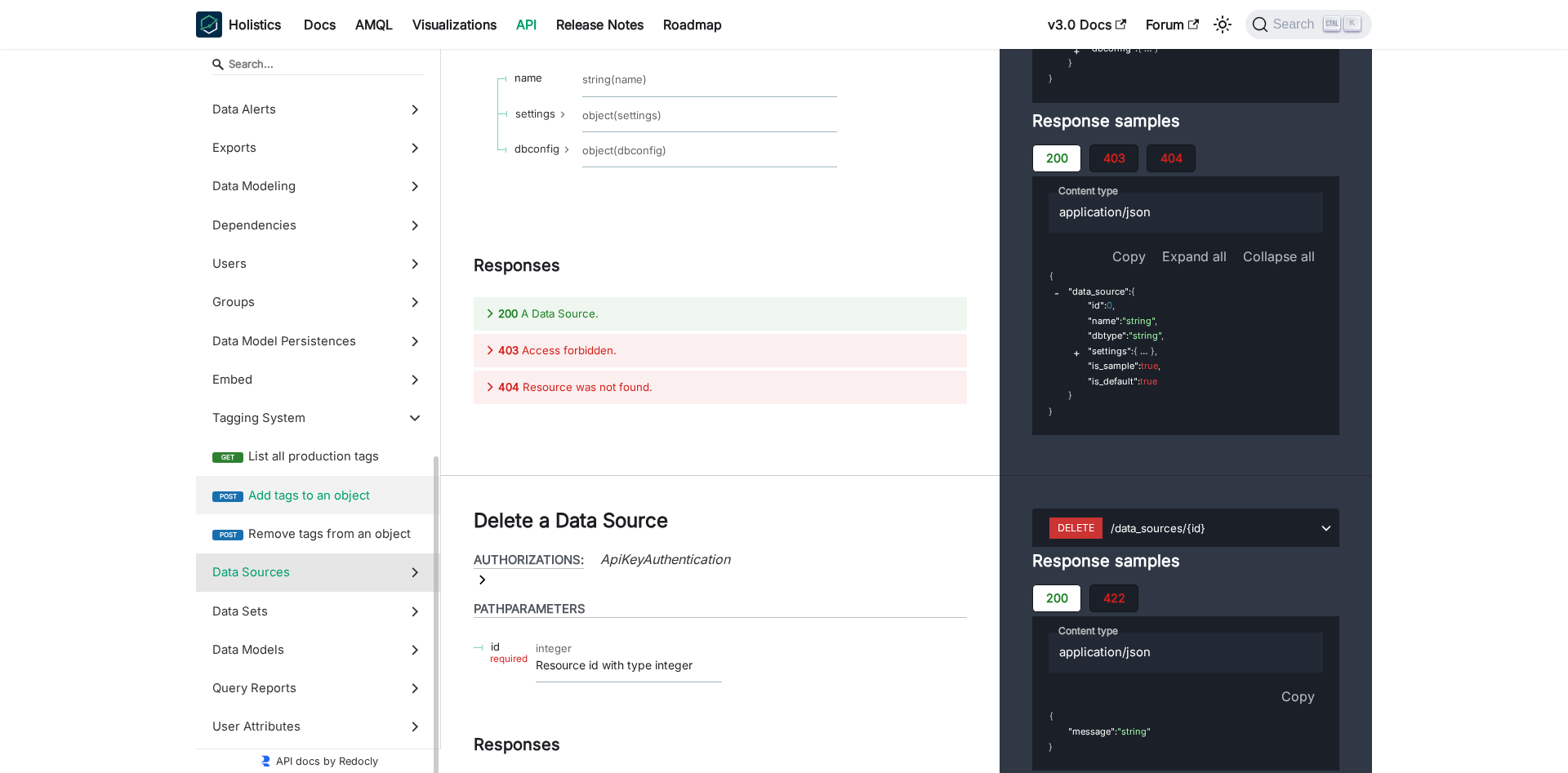
scroll to position [529, 0]
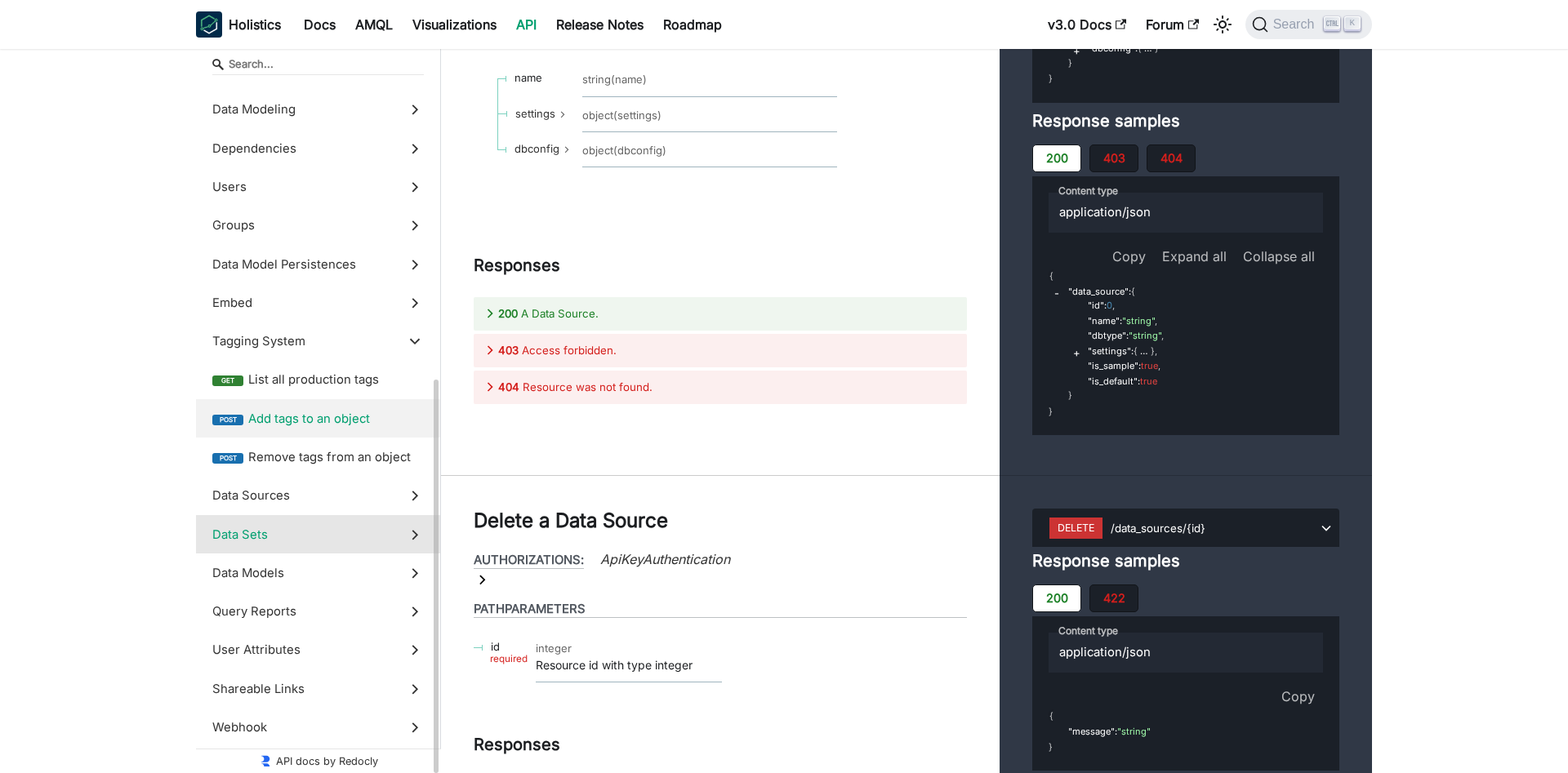
click at [424, 535] on label "Data Sets" at bounding box center [318, 534] width 244 height 38
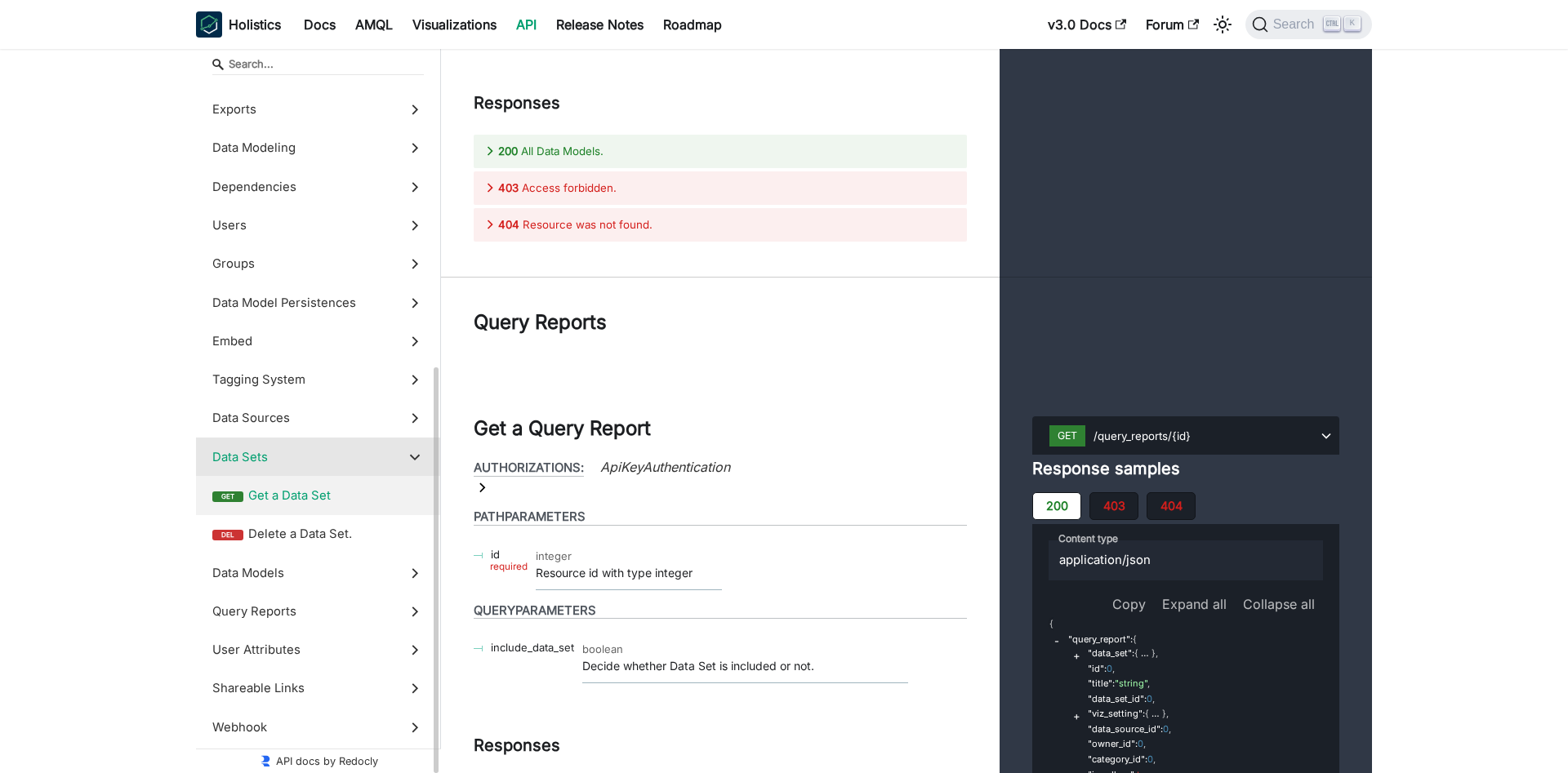
click at [336, 497] on span "Get a Data Set" at bounding box center [336, 495] width 175 height 18
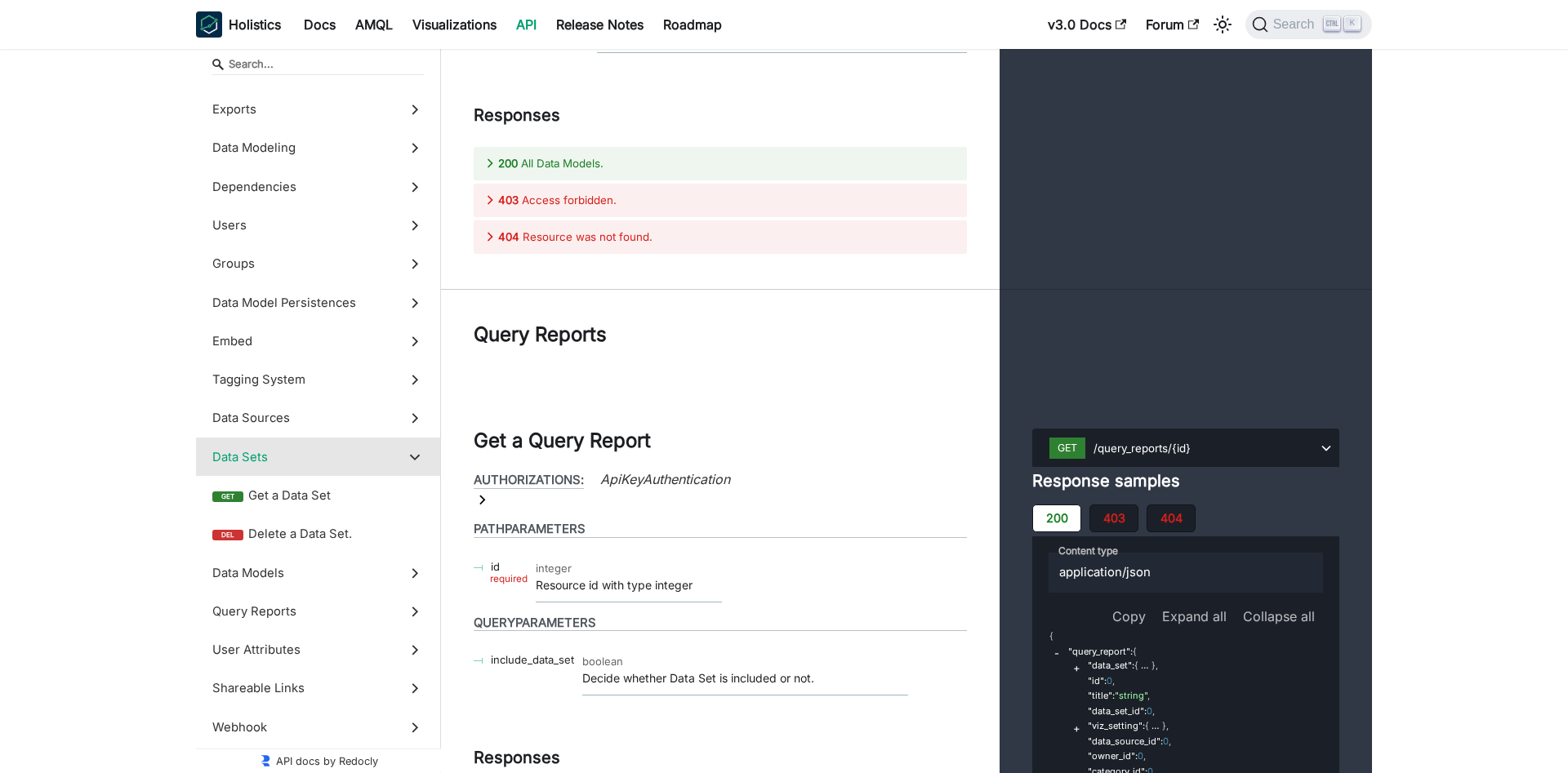
scroll to position [63452, 0]
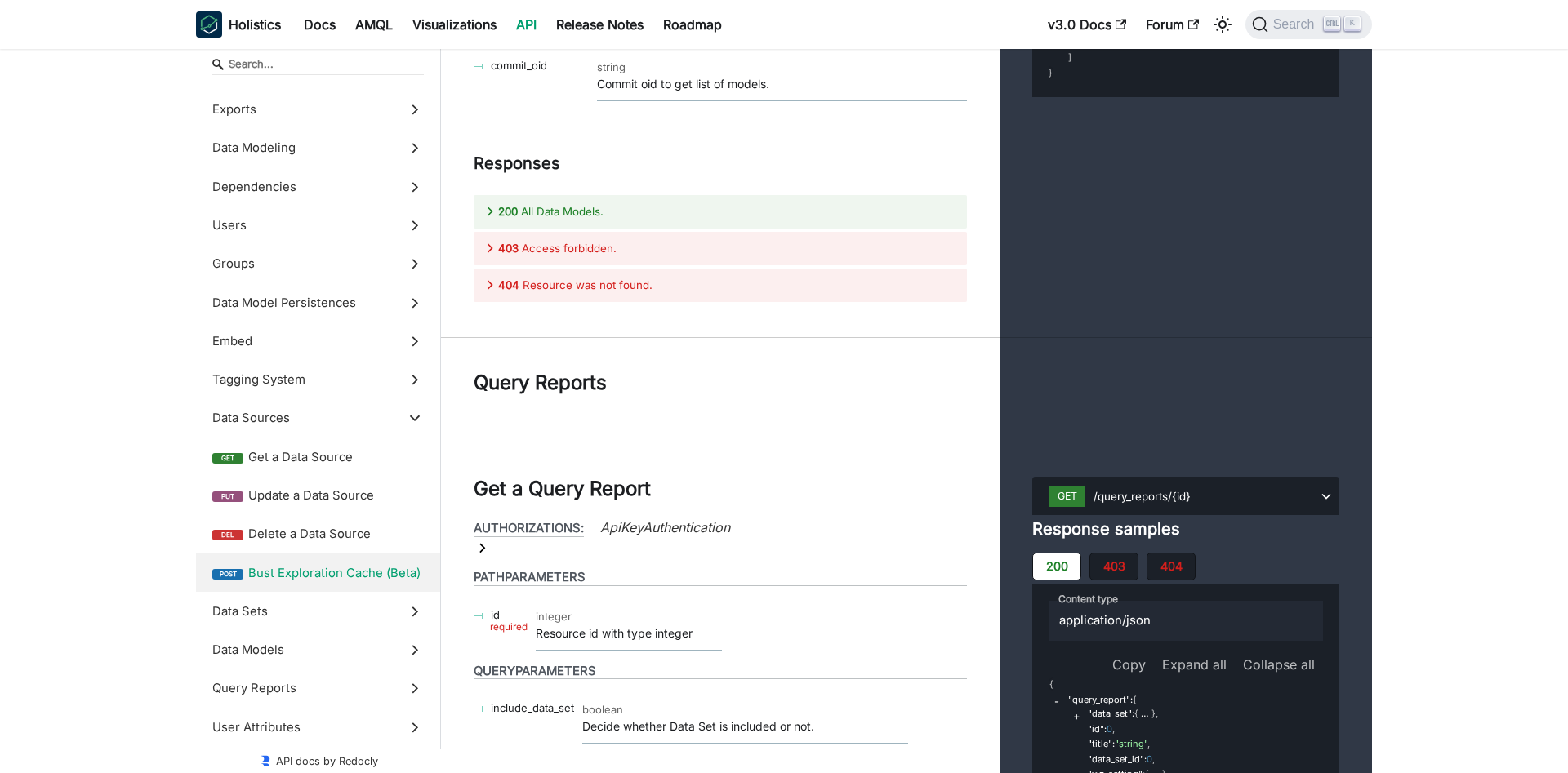
drag, startPoint x: 1181, startPoint y: 266, endPoint x: 1106, endPoint y: 266, distance: 75.0
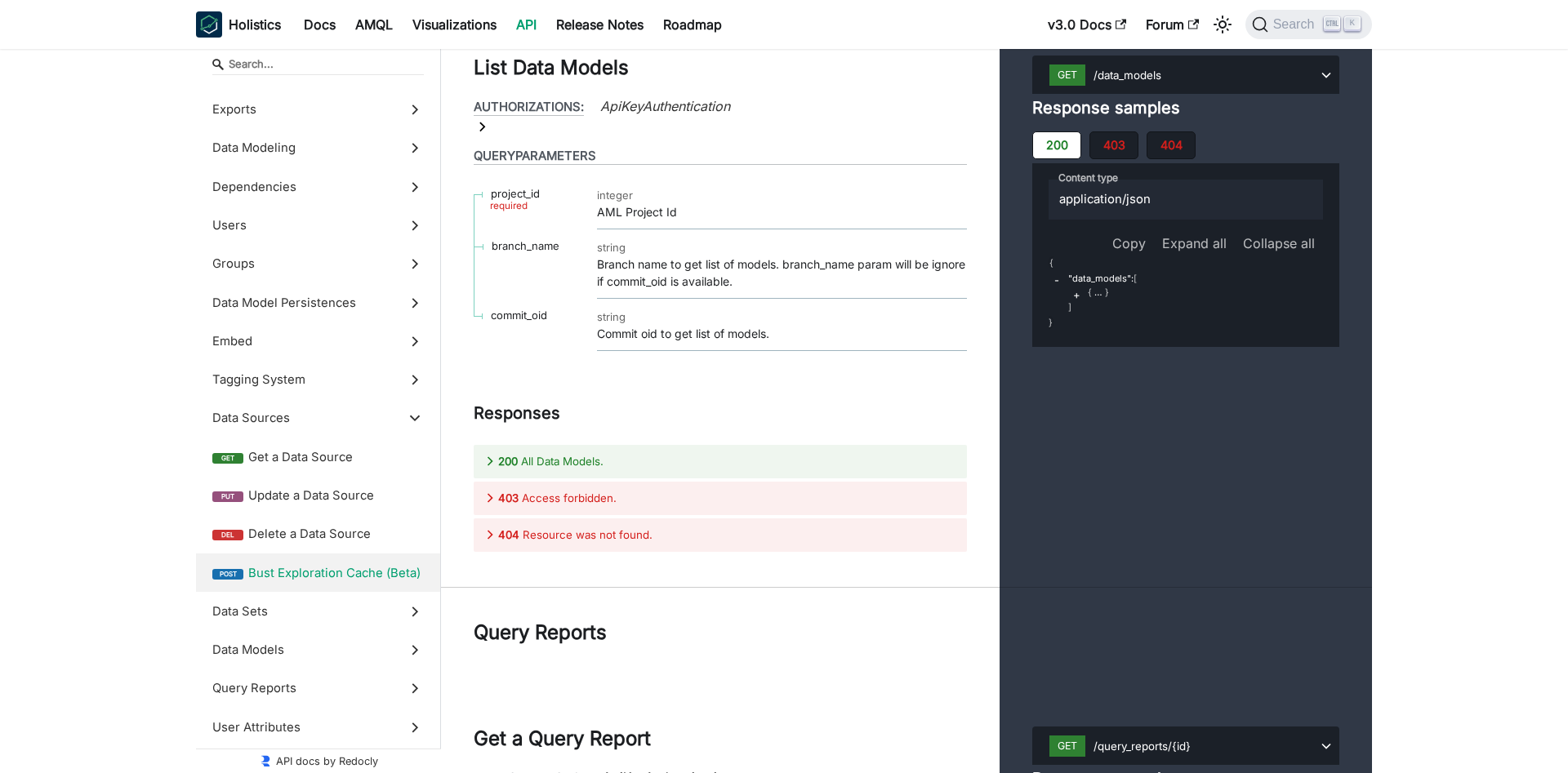
scroll to position [63118, 0]
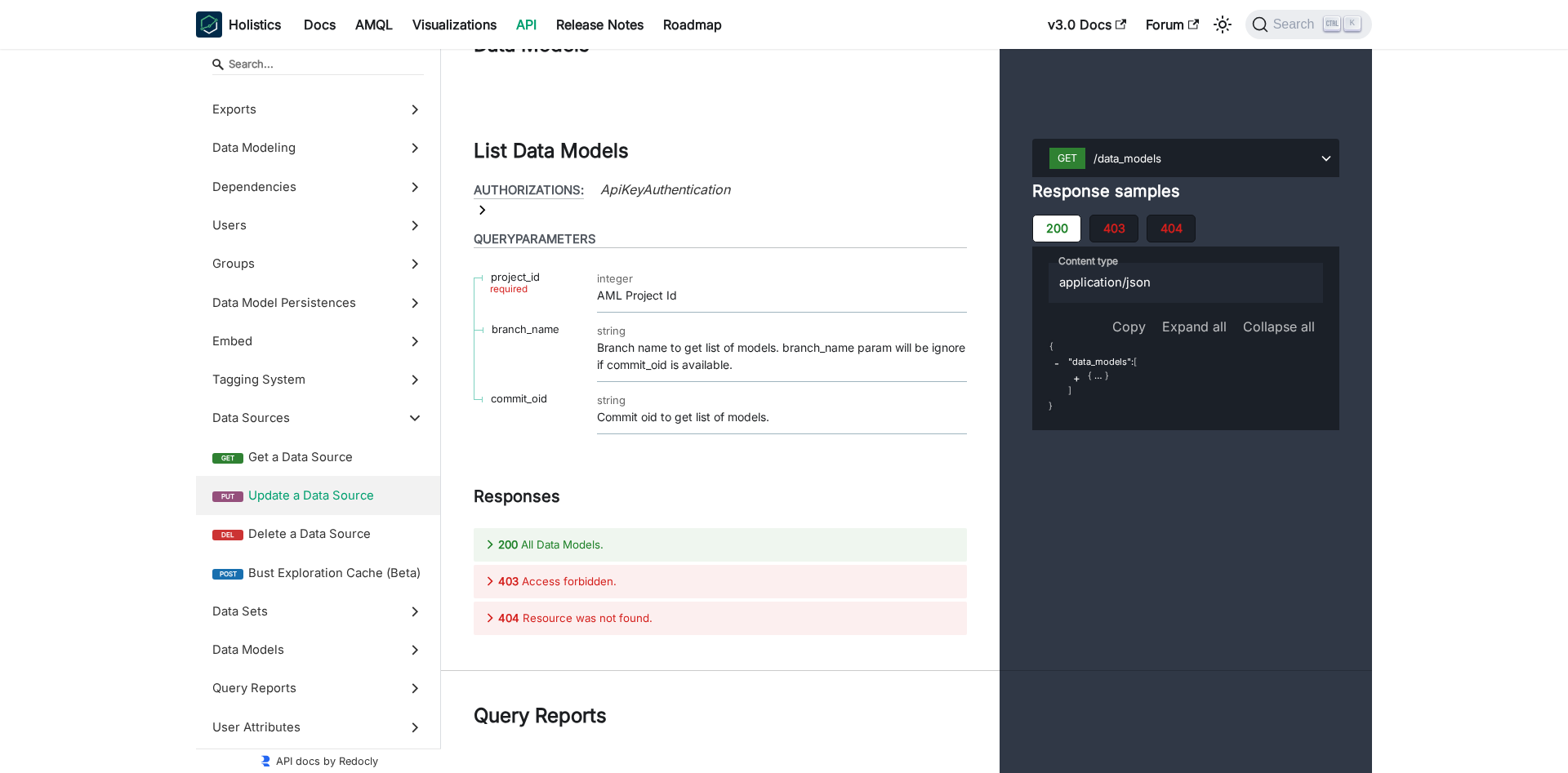
scroll to position [62369, 0]
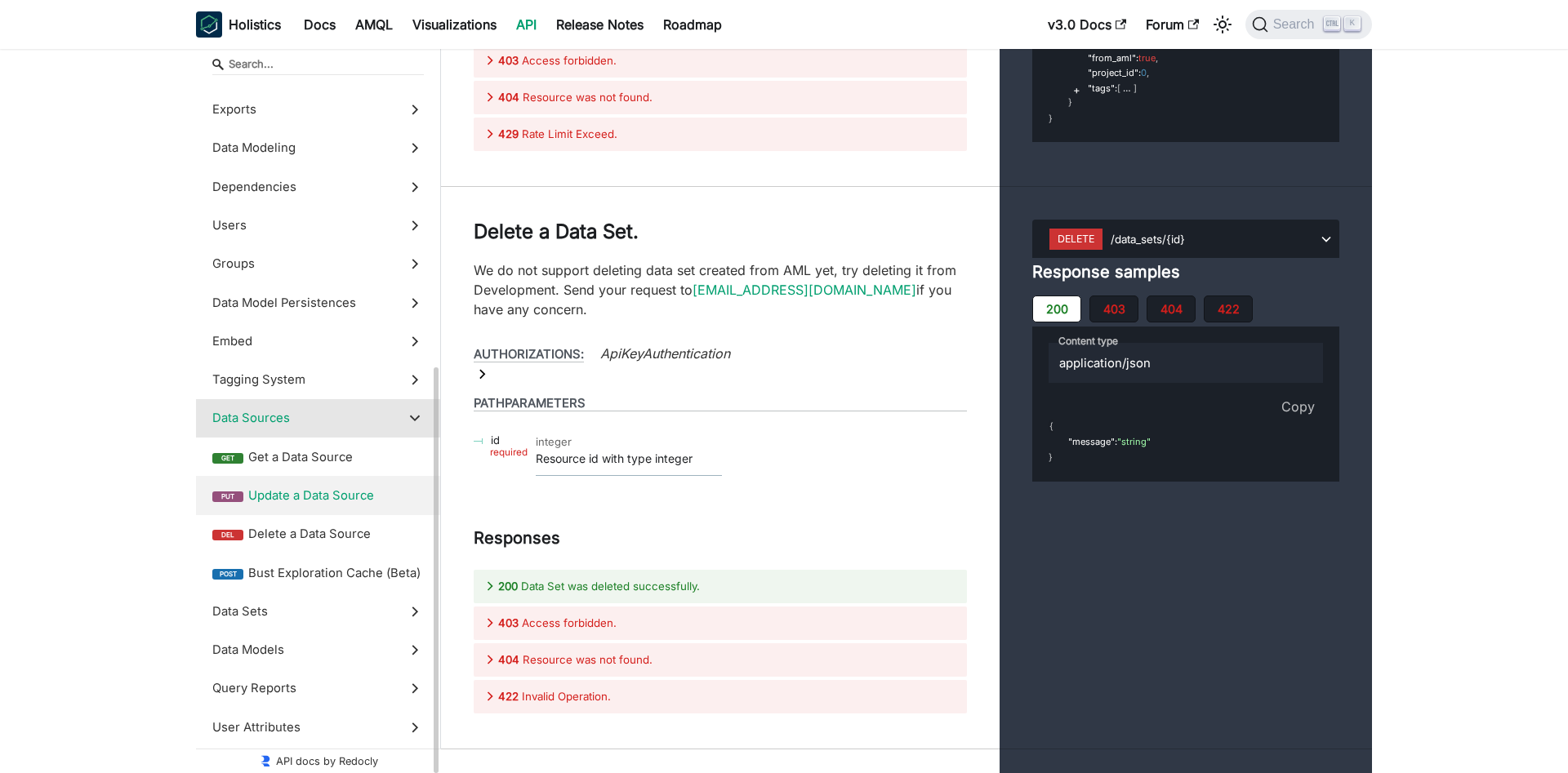
click at [333, 418] on span "Data Sources" at bounding box center [302, 417] width 181 height 18
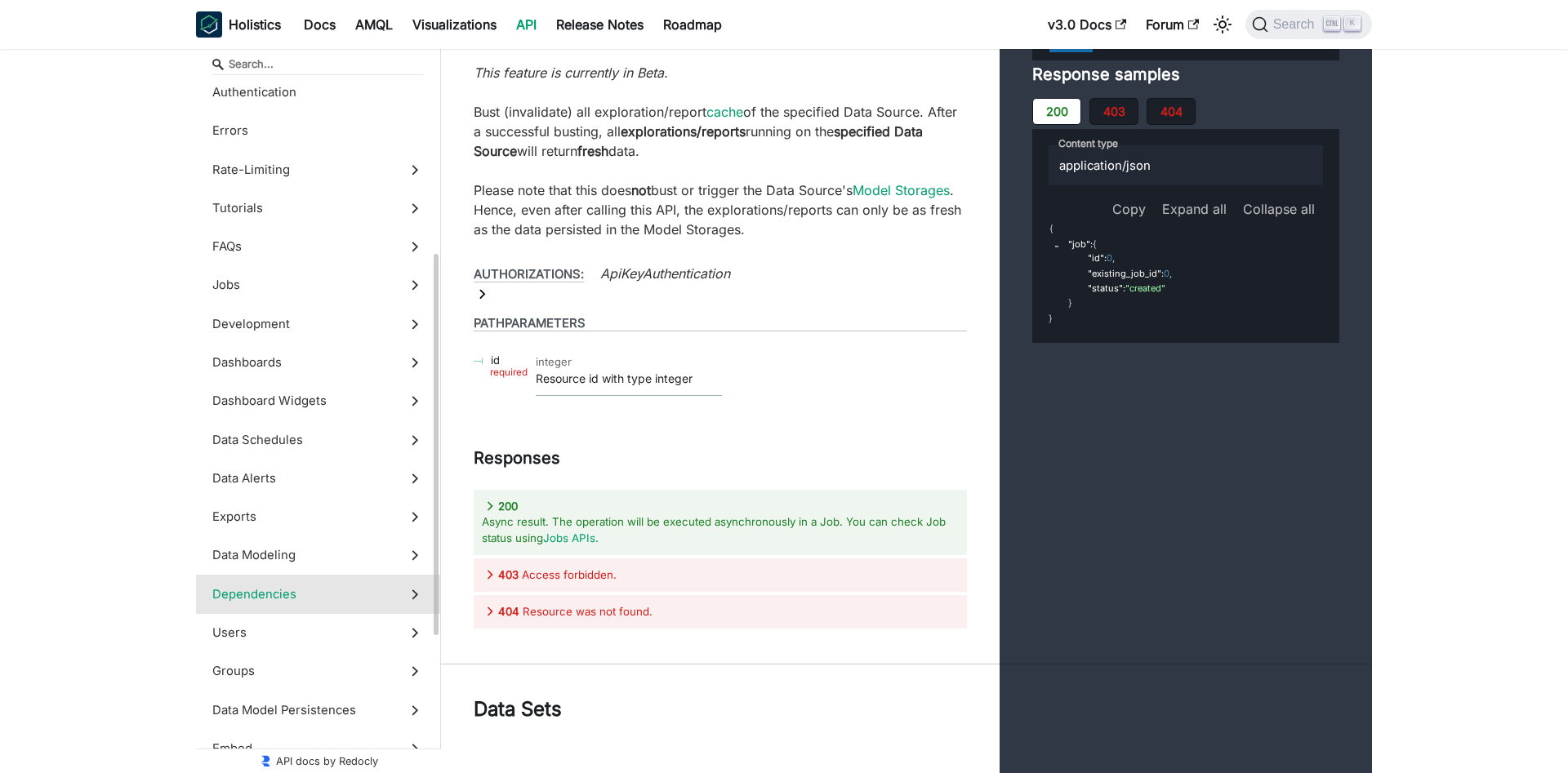
scroll to position [167, 0]
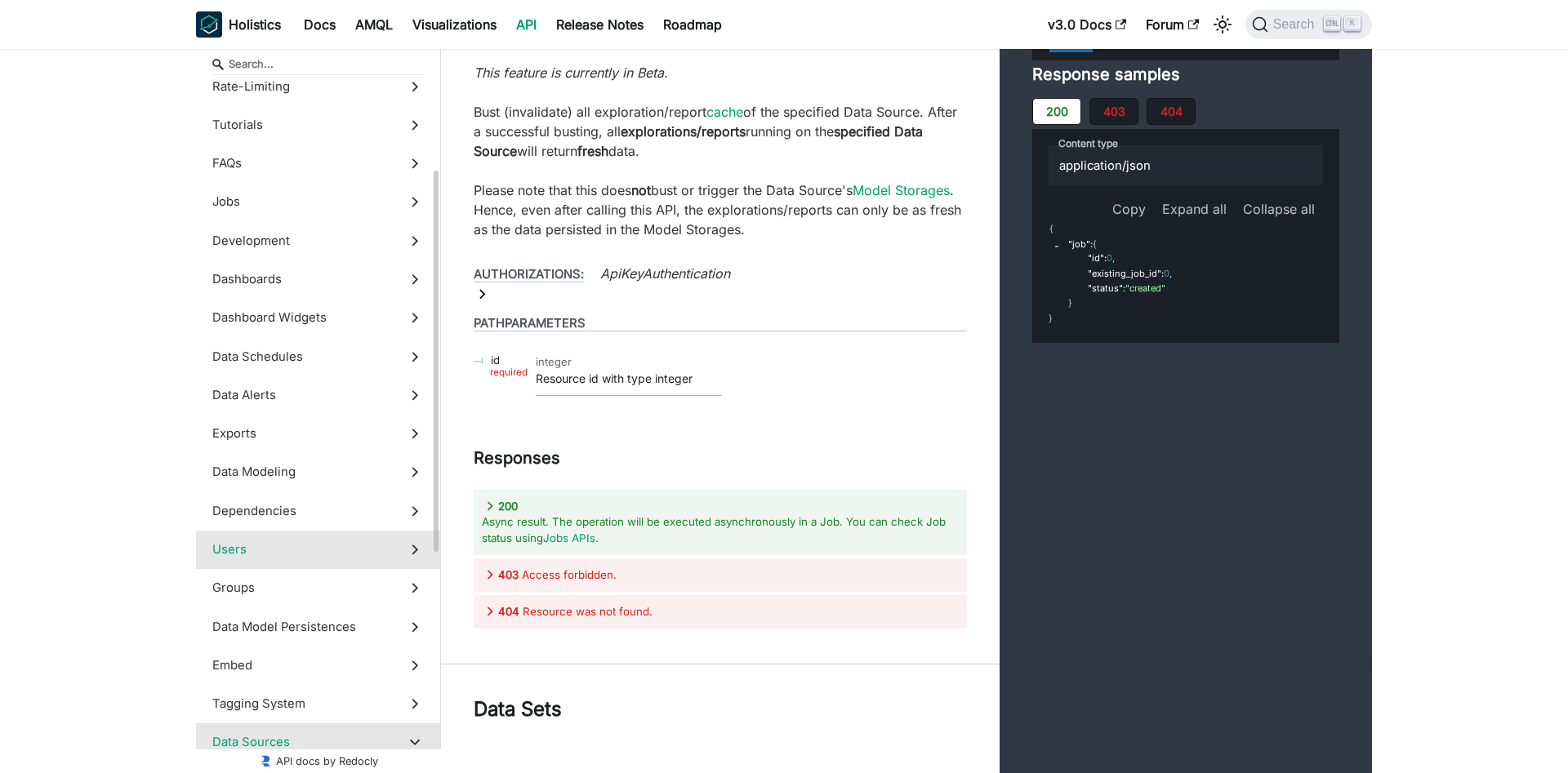
click at [399, 553] on label "Users" at bounding box center [318, 549] width 244 height 38
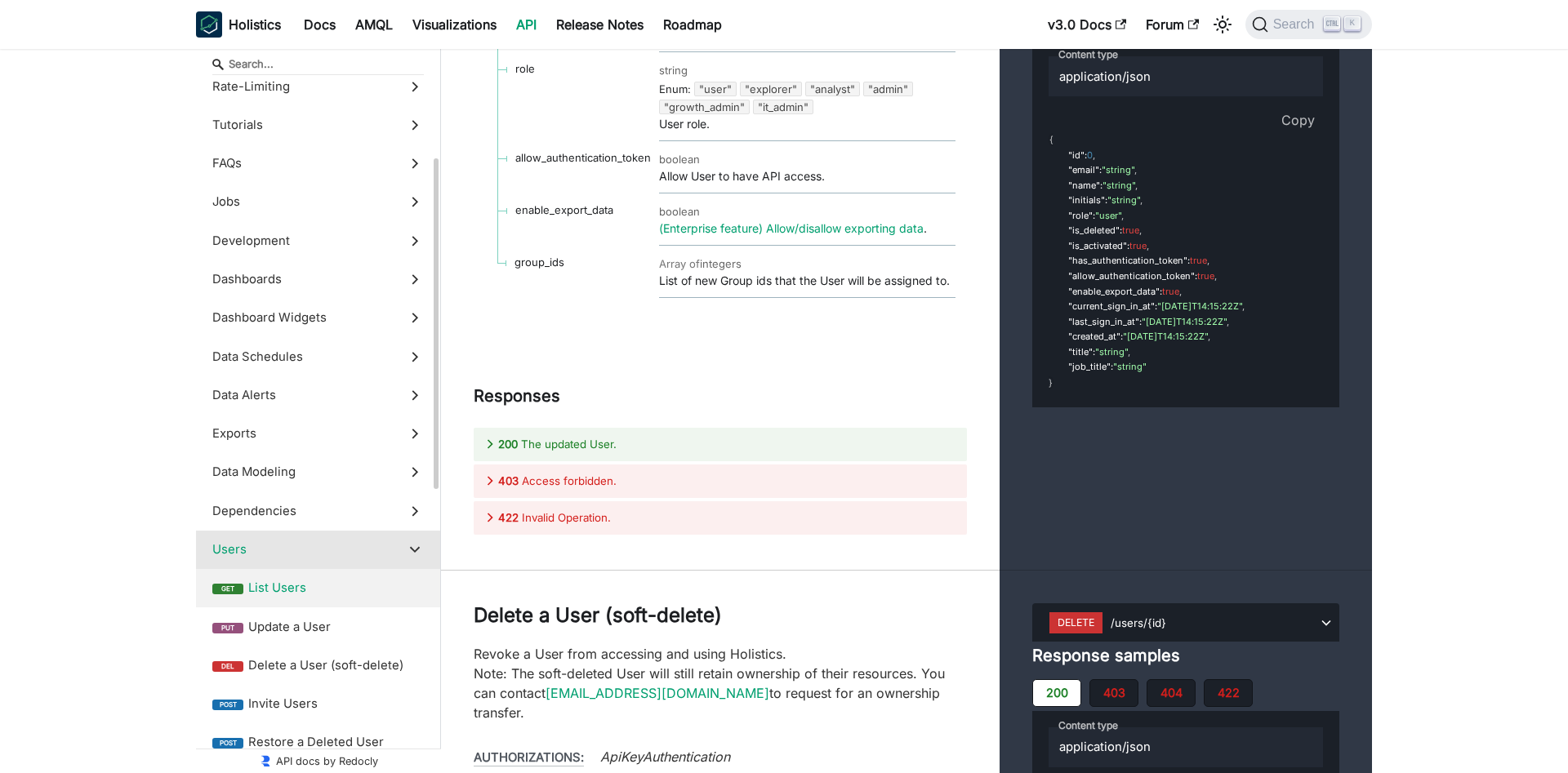
click at [319, 591] on span "List Users" at bounding box center [336, 587] width 175 height 18
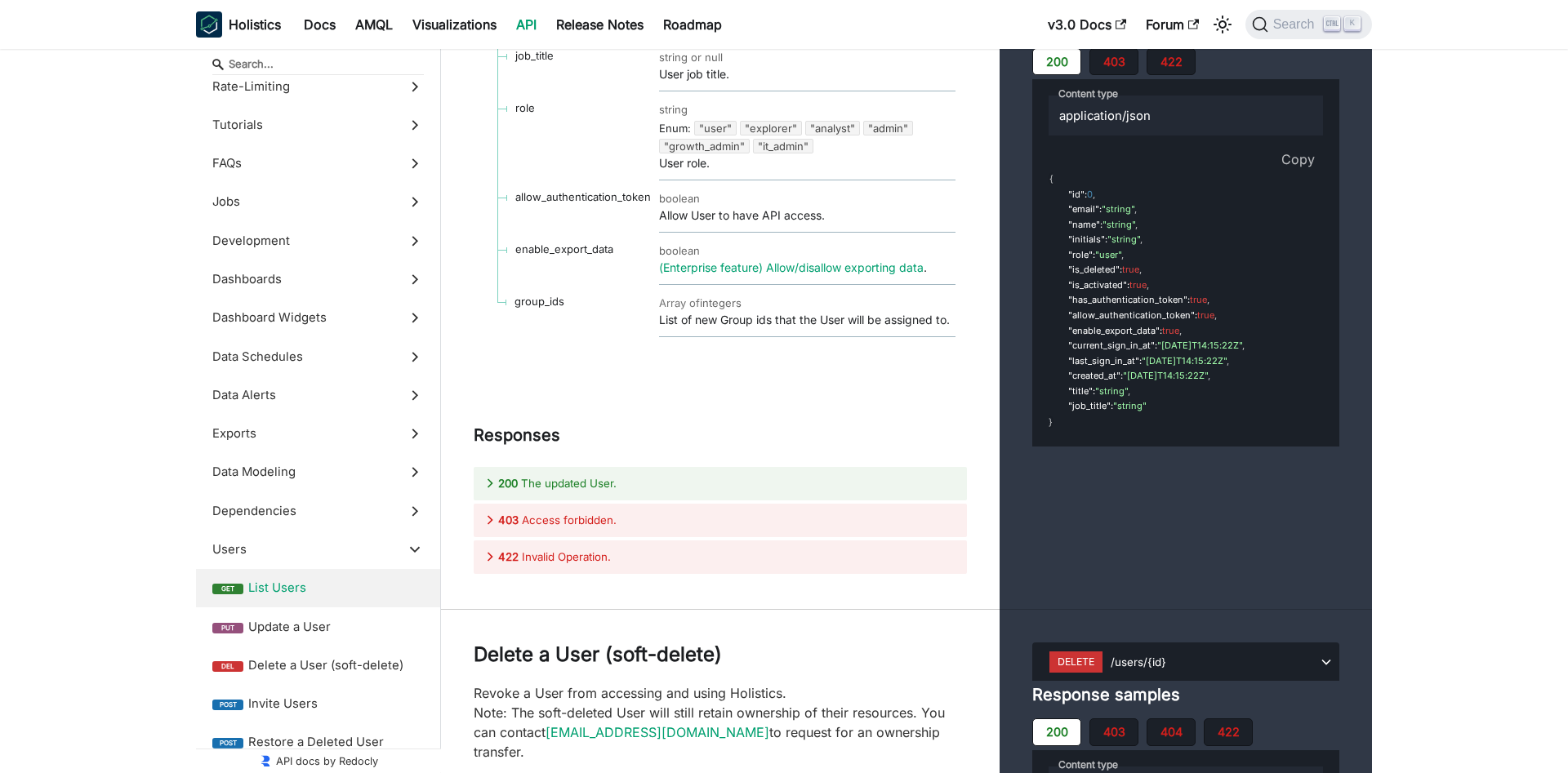
scroll to position [47509, 0]
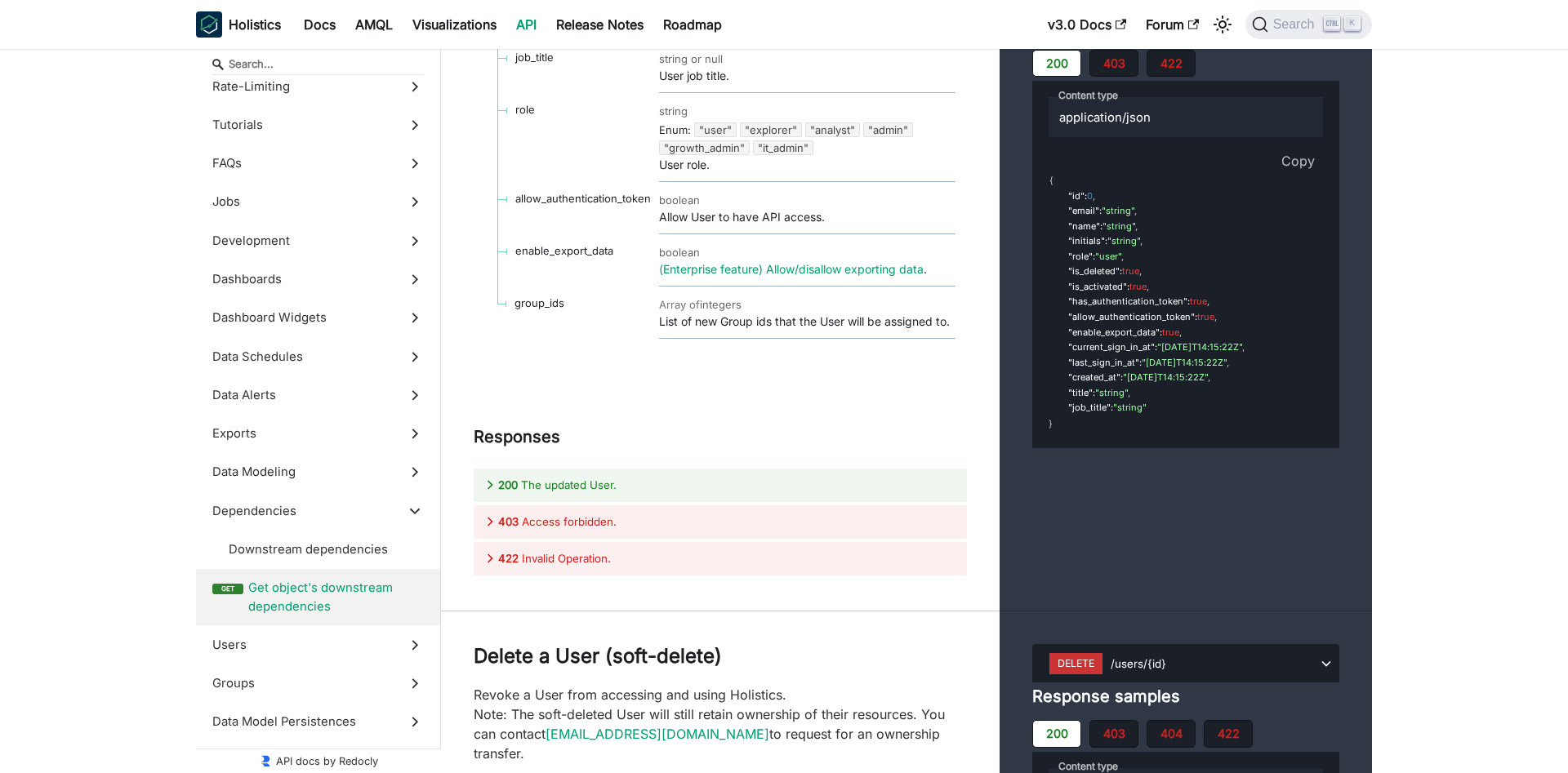
drag, startPoint x: 1126, startPoint y: 266, endPoint x: 1129, endPoint y: 351, distance: 85.1
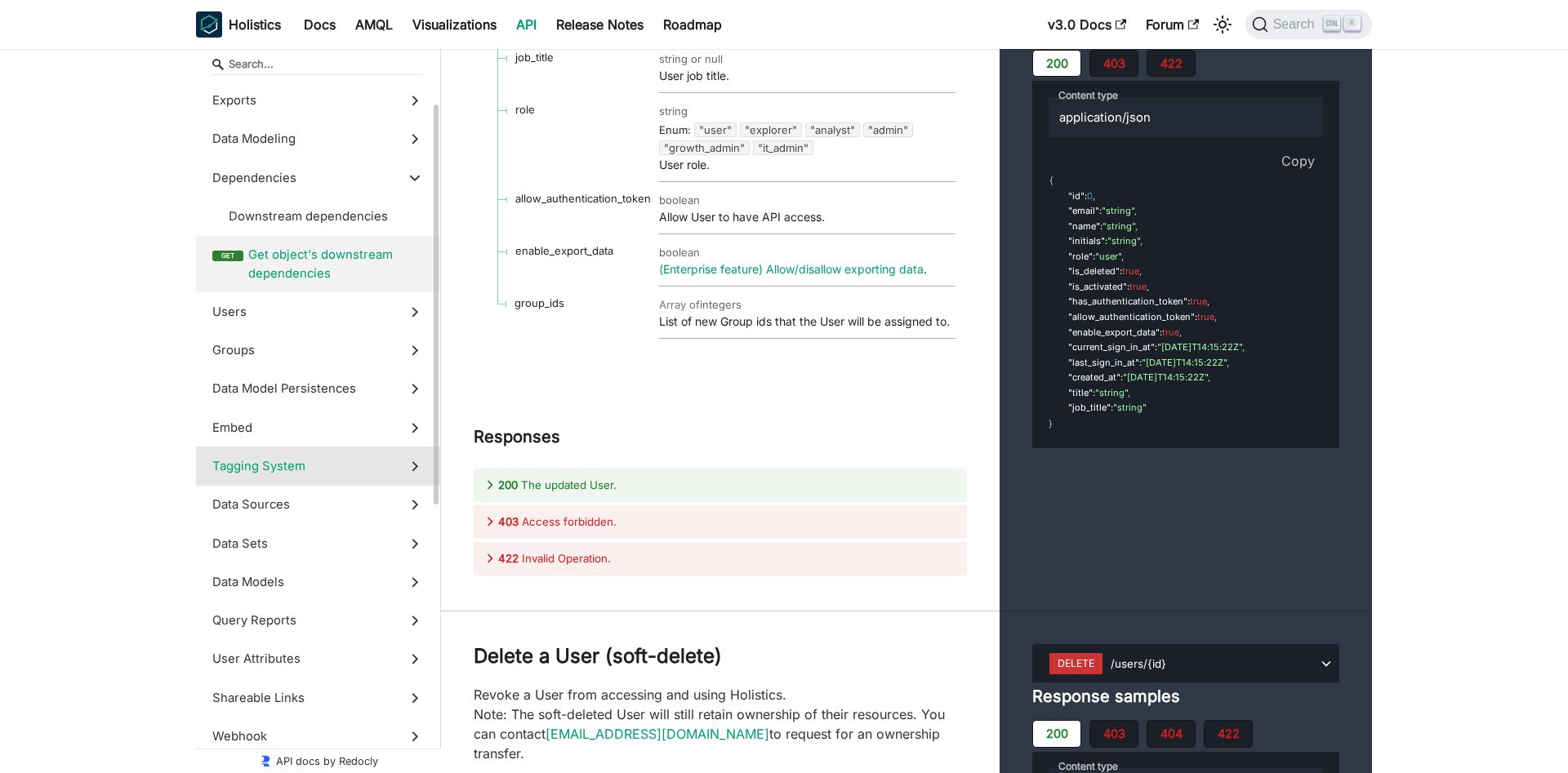
scroll to position [508, 0]
